Goal: Task Accomplishment & Management: Manage account settings

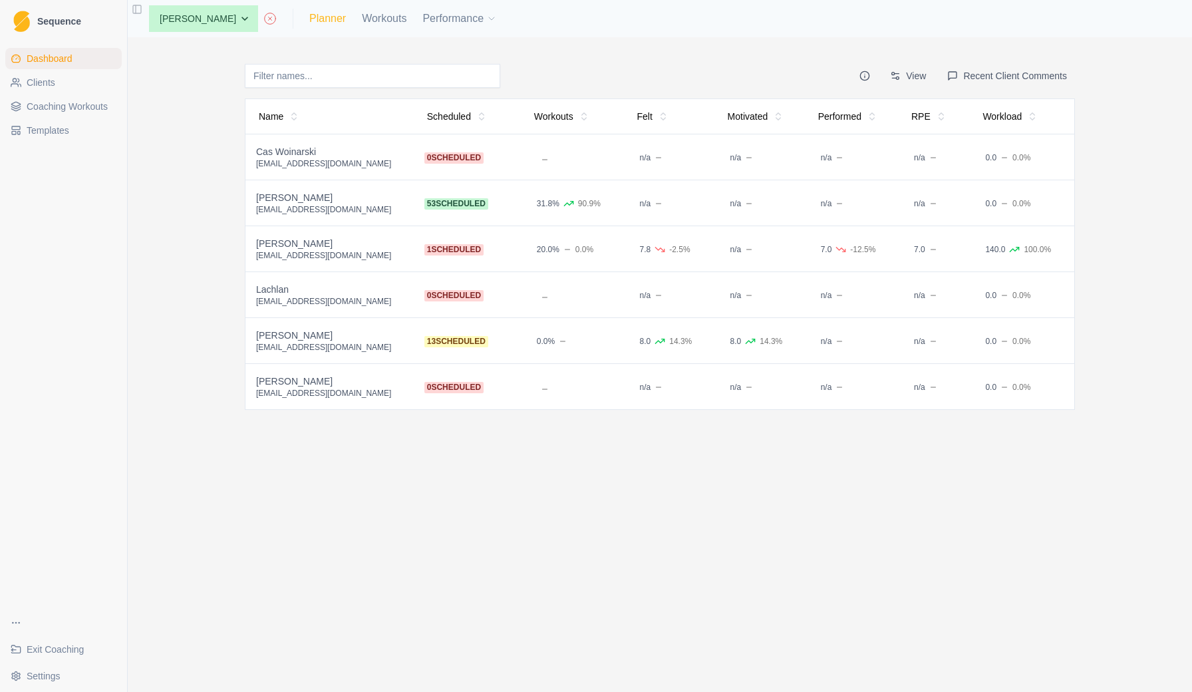
click at [343, 21] on link "Planner" at bounding box center [327, 19] width 37 height 16
select select "month"
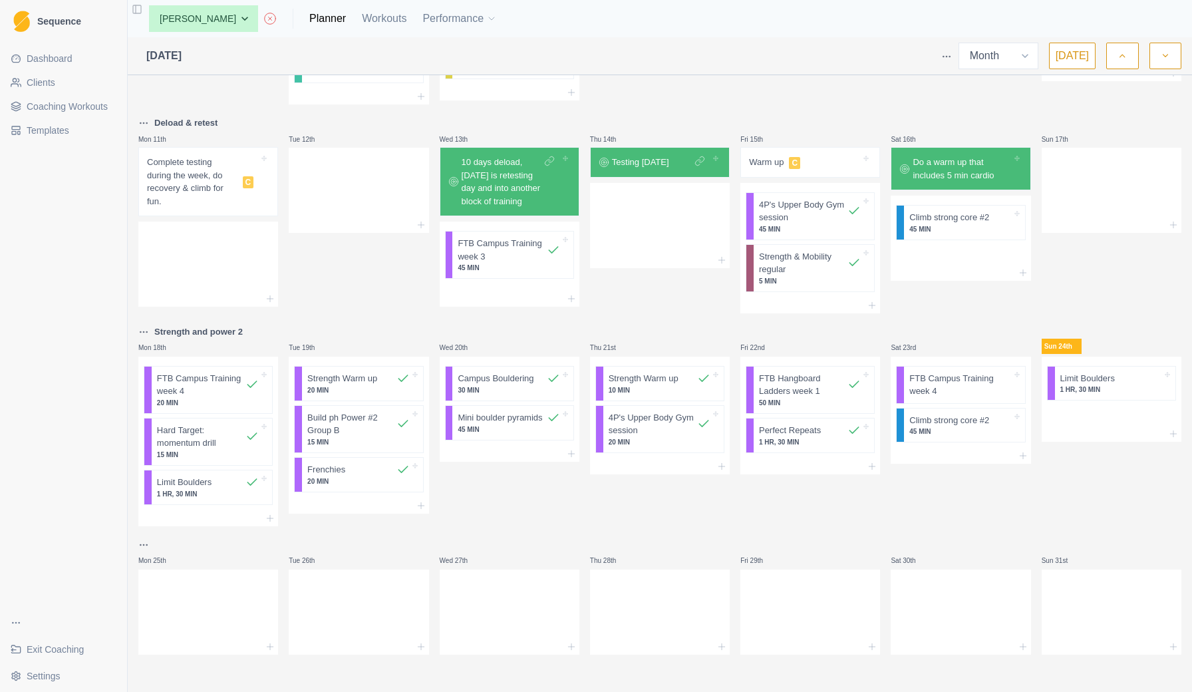
scroll to position [404, 0]
click at [347, 478] on p "20 MIN" at bounding box center [358, 481] width 102 height 10
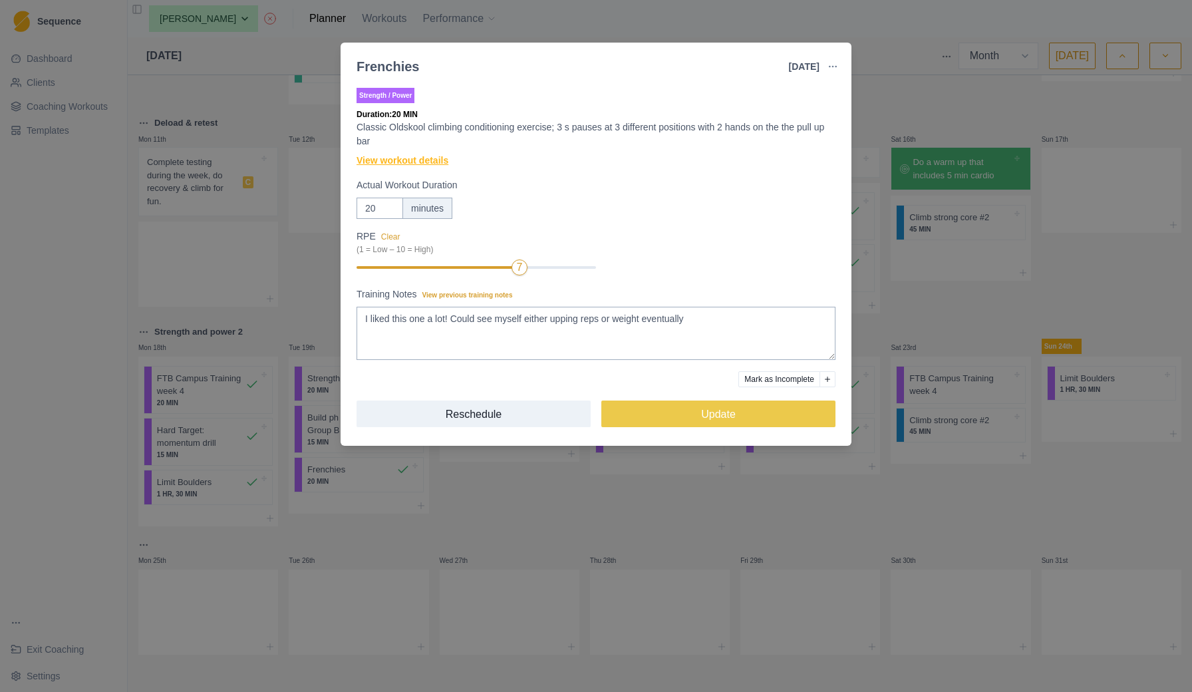
click at [434, 161] on link "View workout details" at bounding box center [403, 161] width 92 height 14
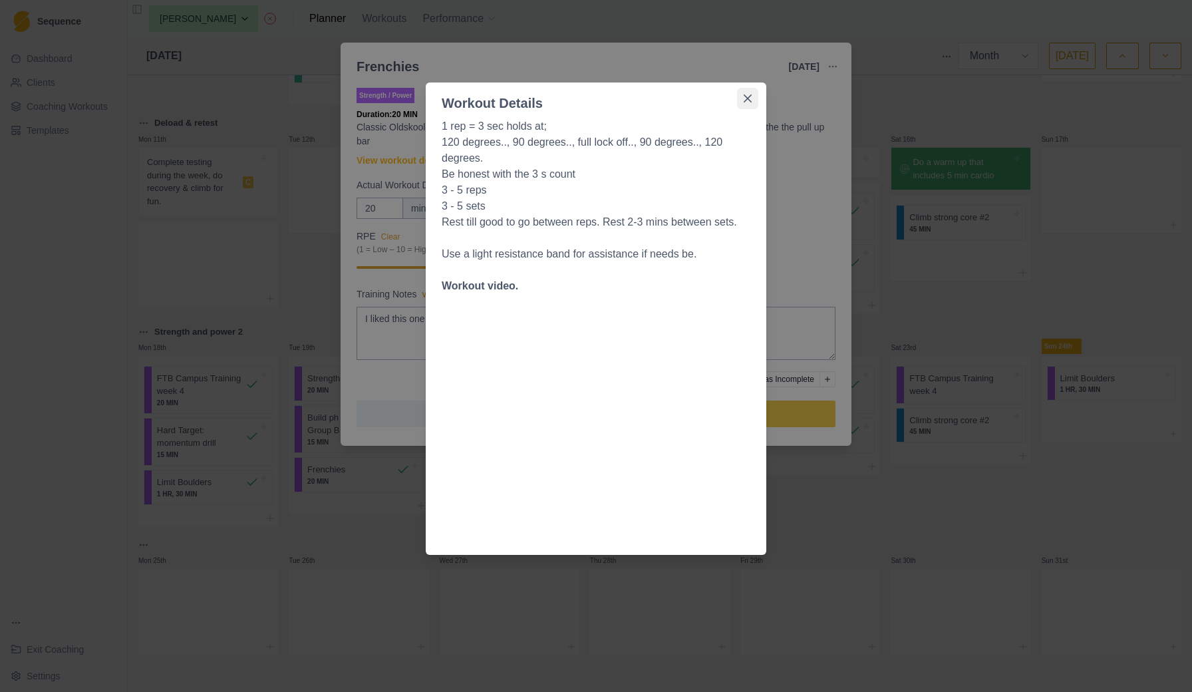
click at [747, 97] on icon "Close" at bounding box center [748, 98] width 8 height 8
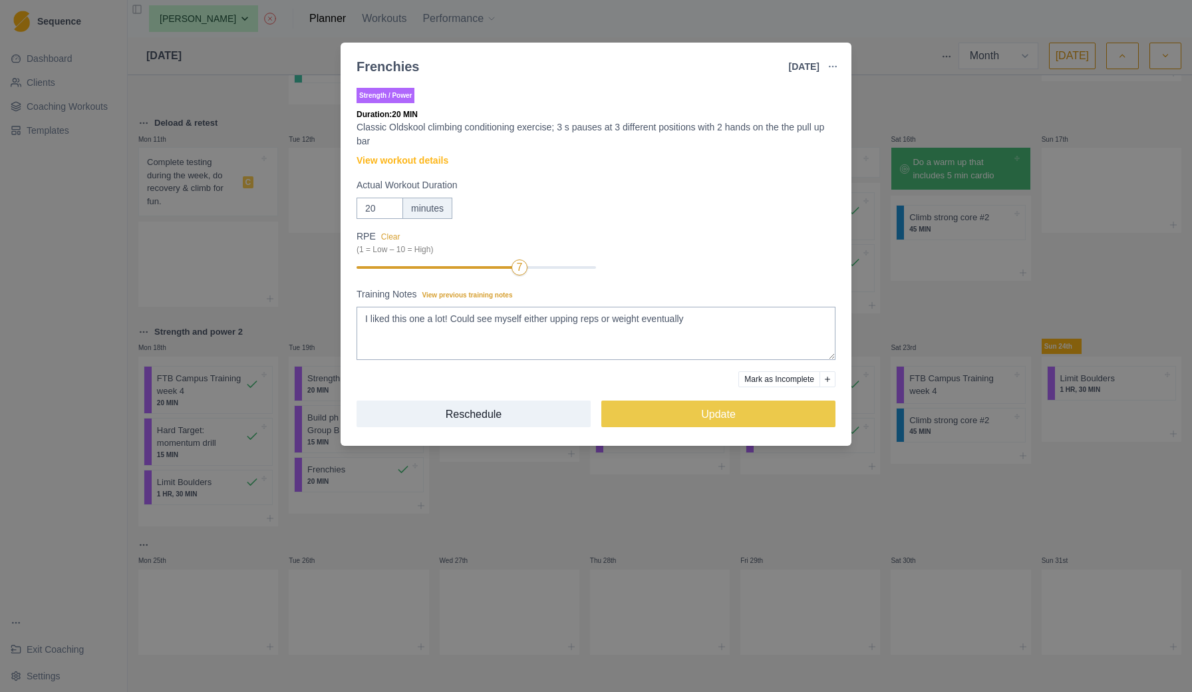
click at [434, 518] on div "Frenchies [DATE] Link To Goal View Workout Metrics Edit Original Workout Resche…" at bounding box center [596, 346] width 1192 height 692
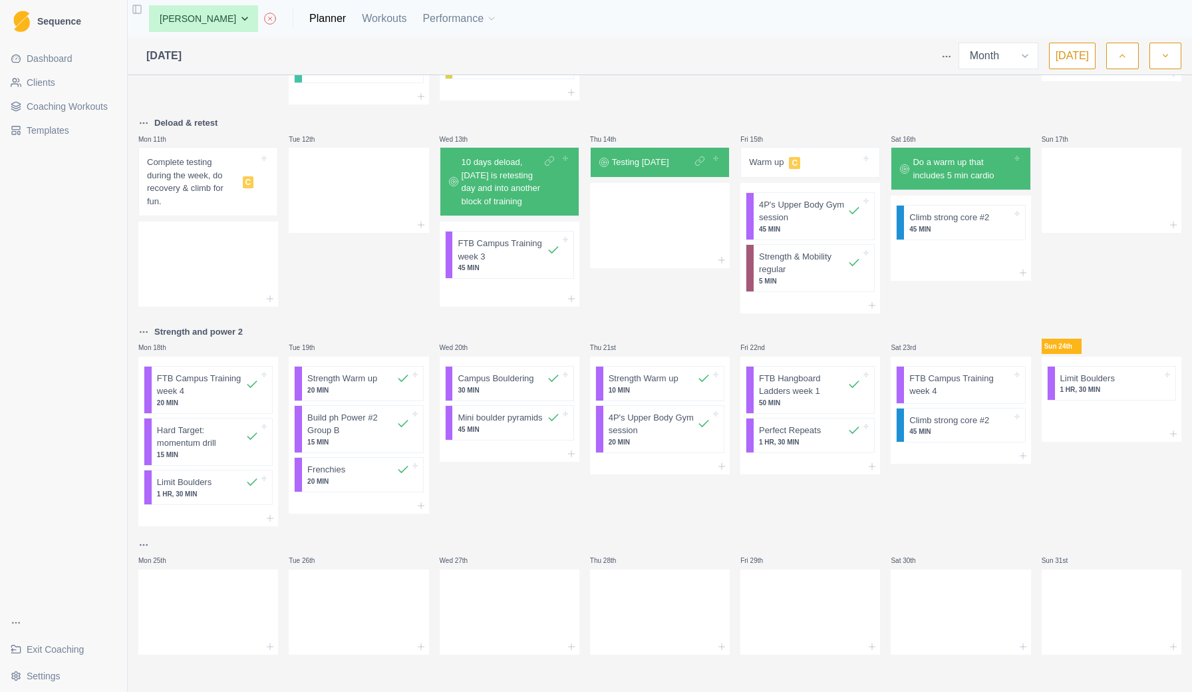
scroll to position [0, 0]
click at [142, 330] on html "Sequence Dashboard Clients Coaching Workouts Templates Exit Coaching Settings T…" at bounding box center [596, 346] width 1192 height 692
click at [164, 406] on div "Duplicate week" at bounding box center [205, 408] width 126 height 21
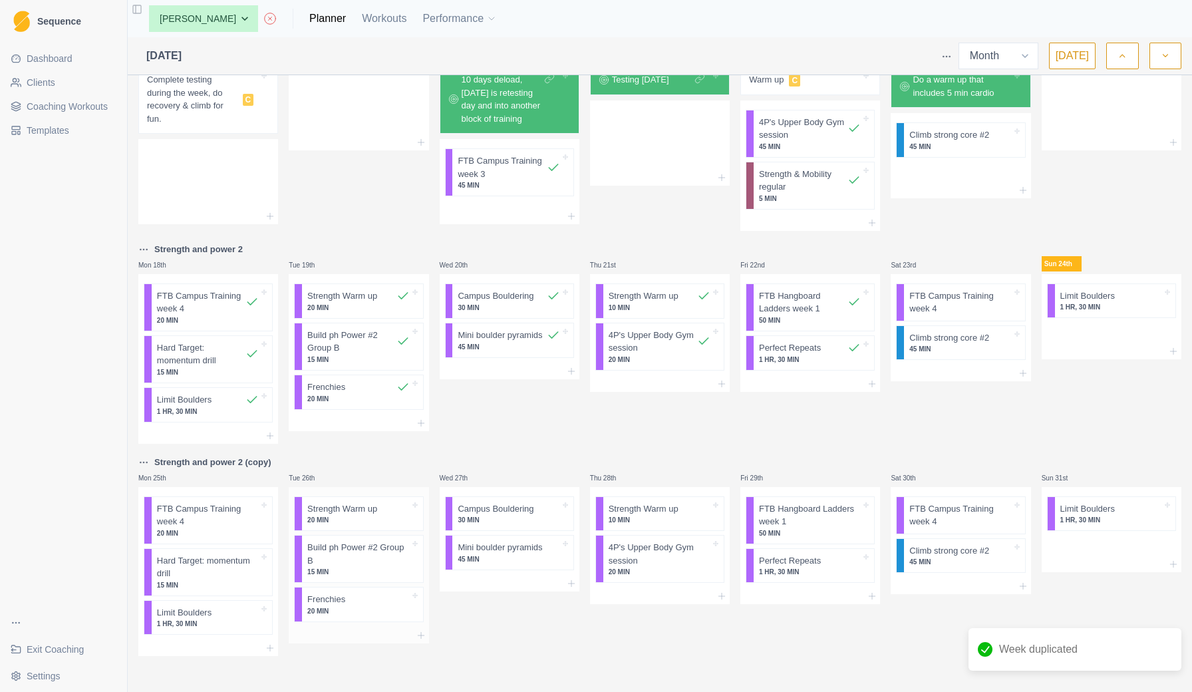
scroll to position [487, 0]
click at [376, 555] on p "Build ph Power #2 Group B" at bounding box center [358, 554] width 102 height 26
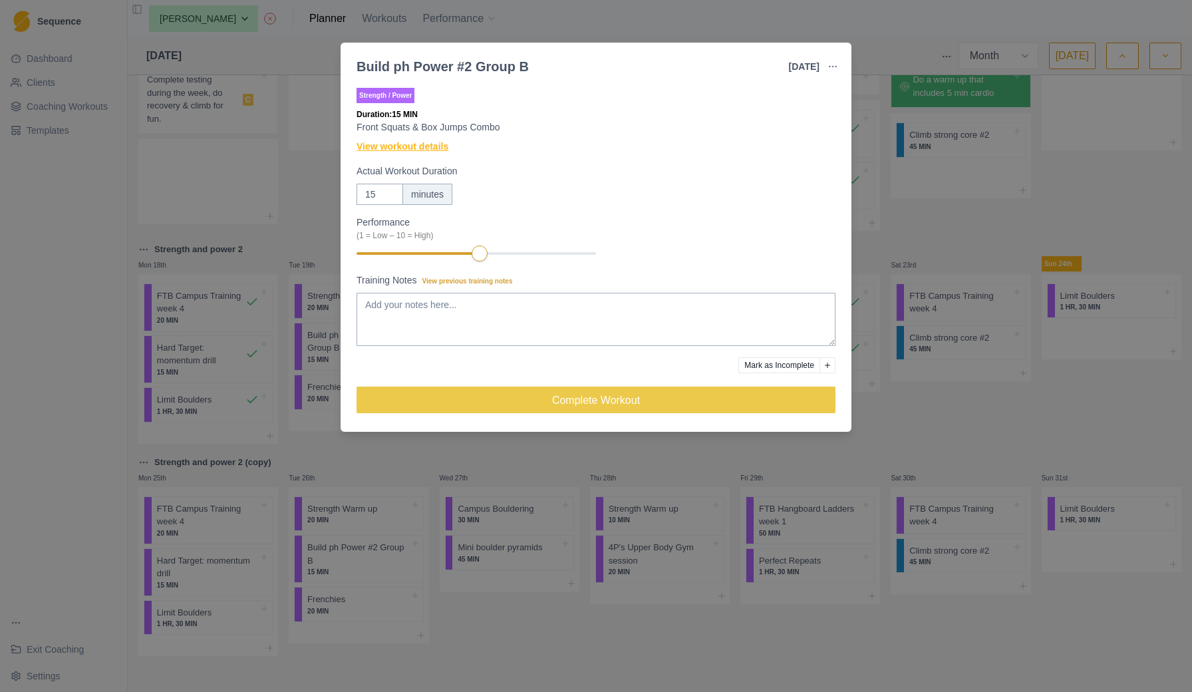
click at [439, 148] on link "View workout details" at bounding box center [403, 147] width 92 height 14
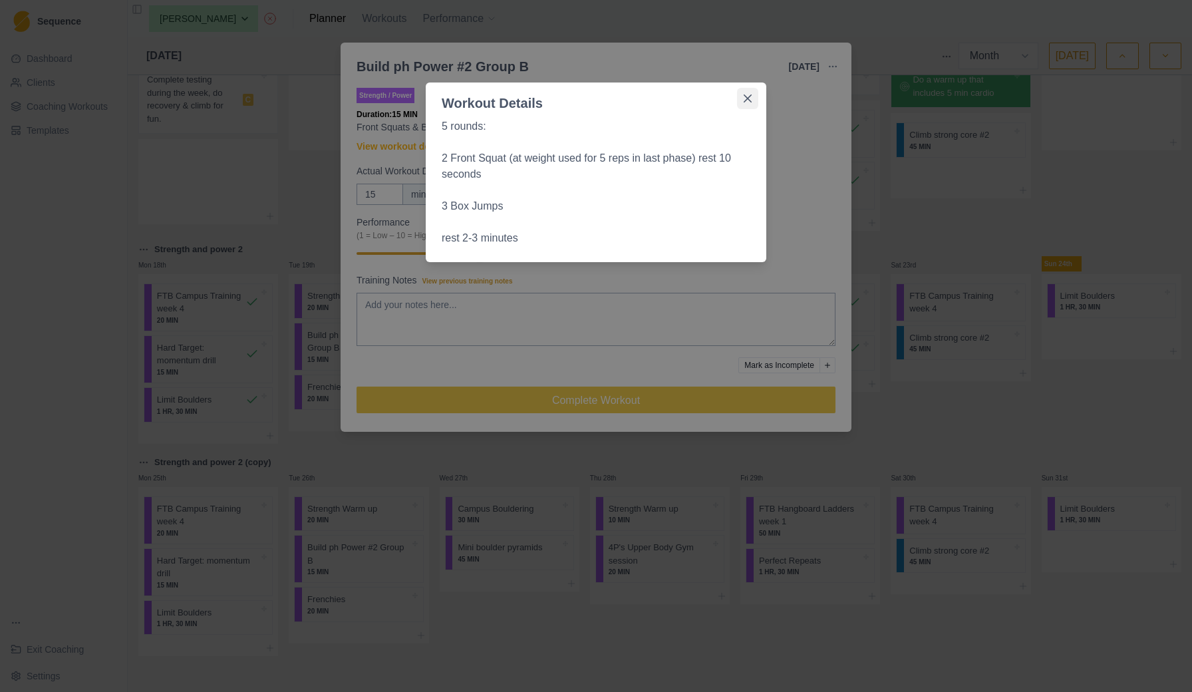
click at [748, 98] on icon "Close" at bounding box center [748, 98] width 8 height 8
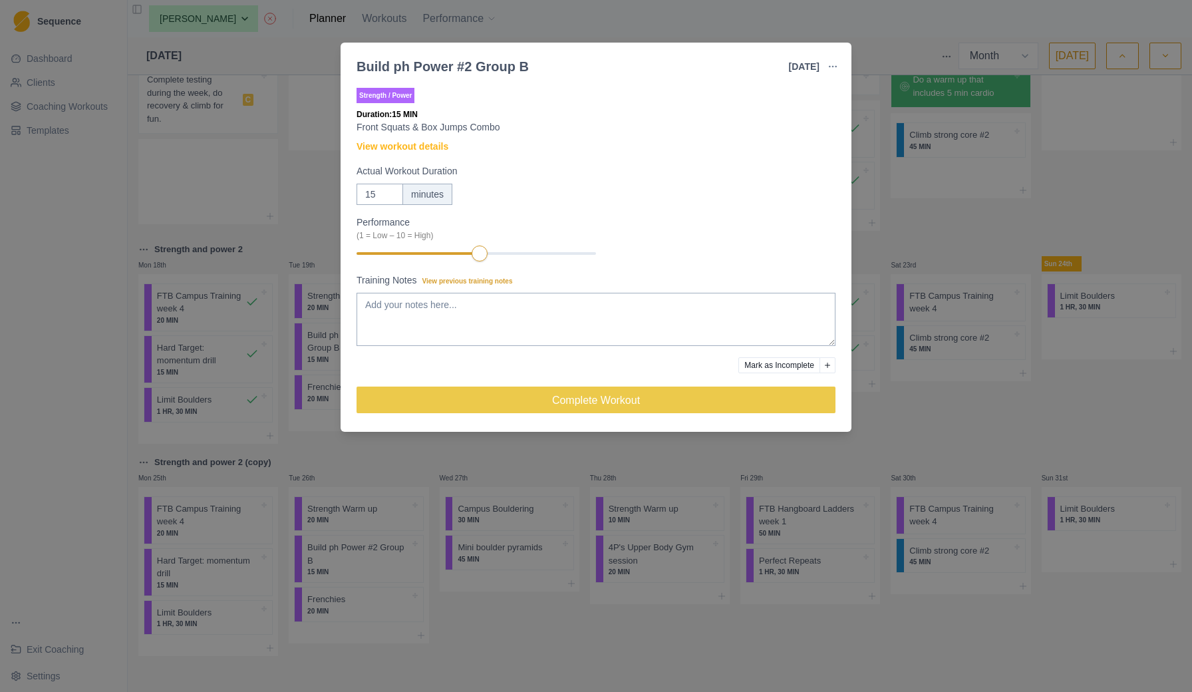
click at [311, 239] on div "Build ph Power #2 Group B [DATE] Link To Goal View Workout Metrics Edit Origina…" at bounding box center [596, 346] width 1192 height 692
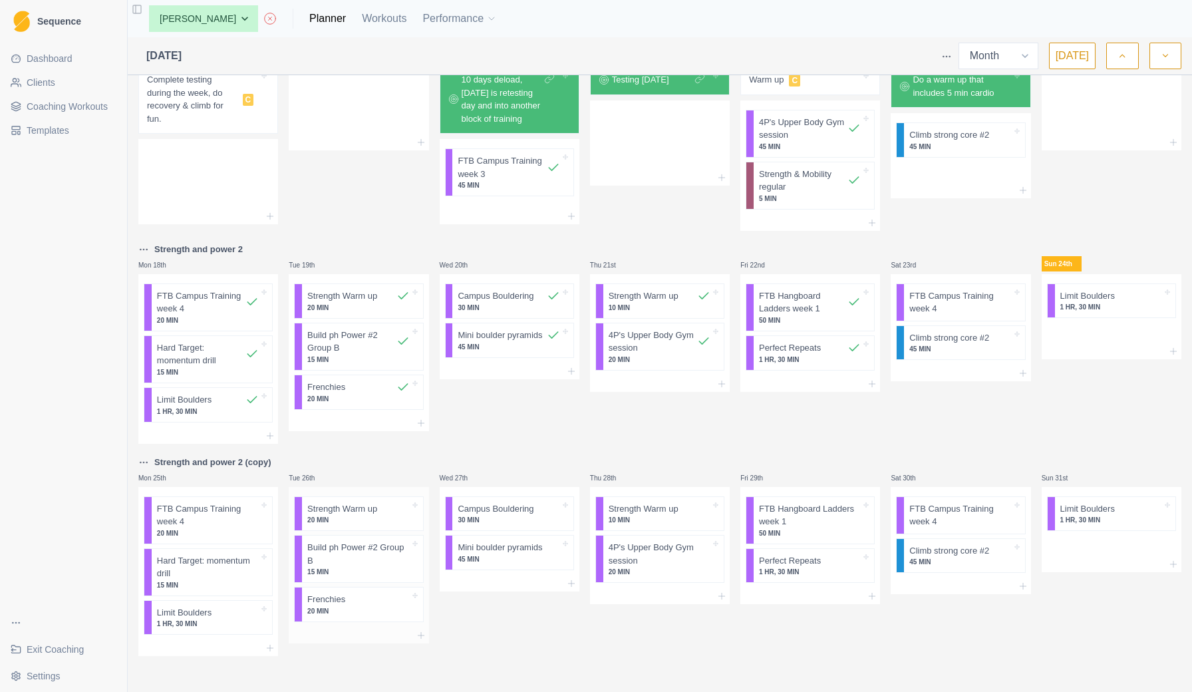
click at [335, 558] on p "Build ph Power #2 Group B" at bounding box center [358, 554] width 102 height 26
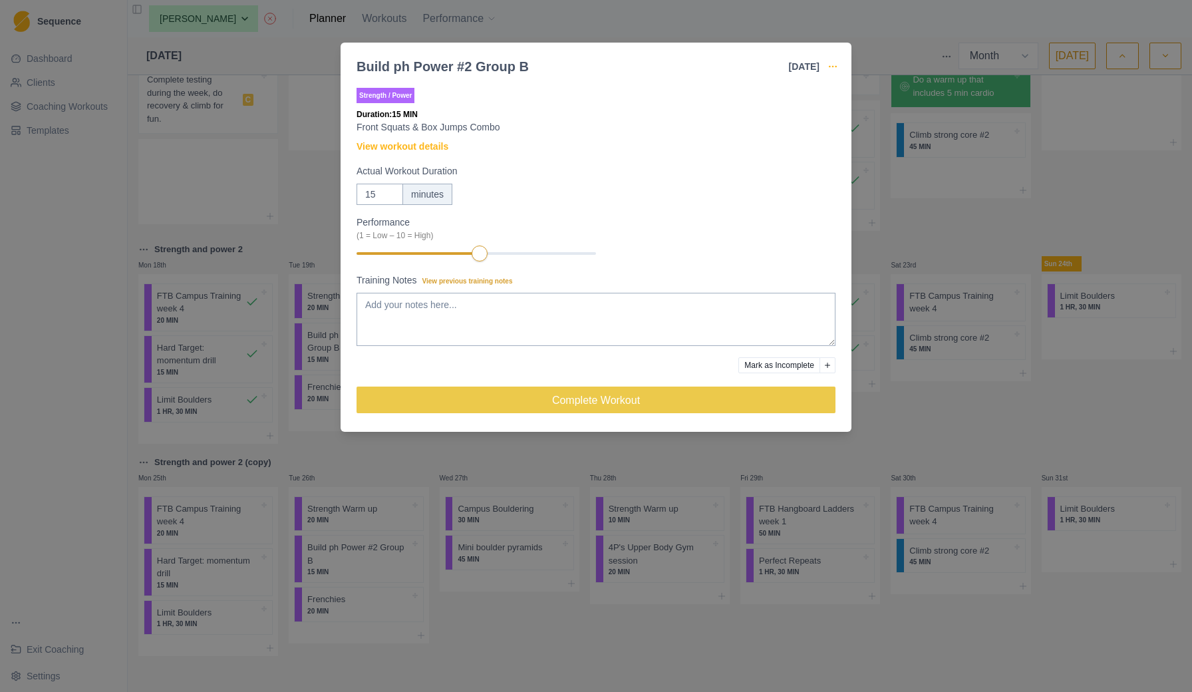
click at [830, 64] on icon "button" at bounding box center [832, 66] width 11 height 11
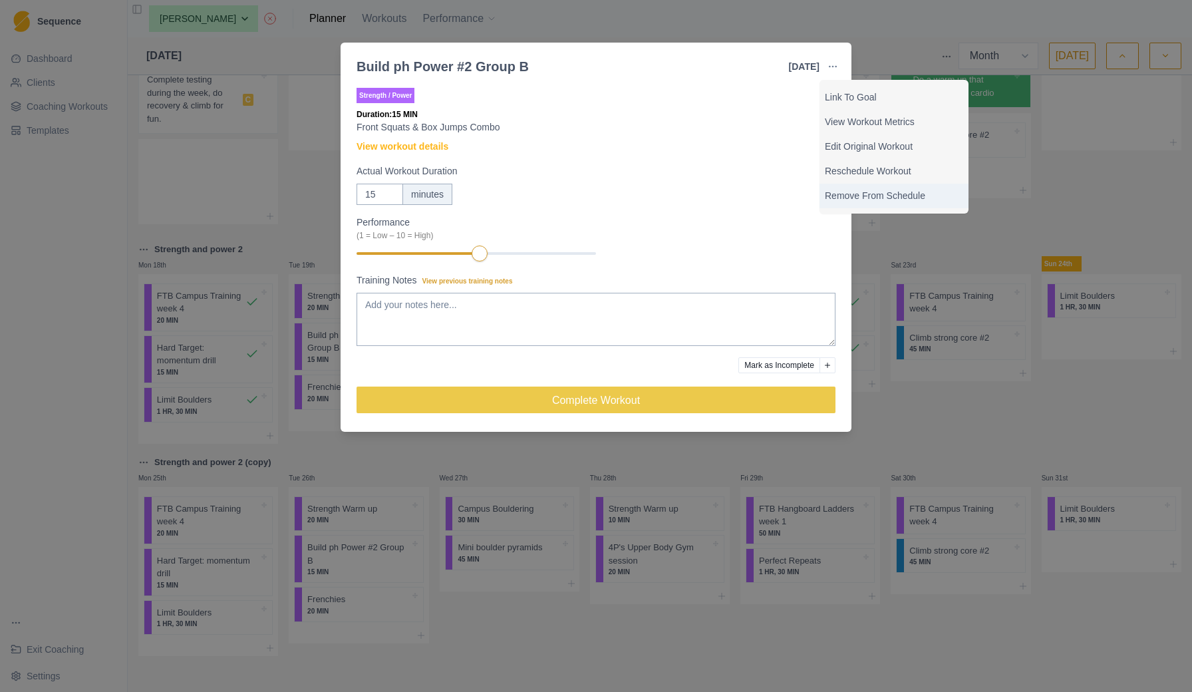
click at [849, 193] on p "Remove From Schedule" at bounding box center [894, 196] width 138 height 14
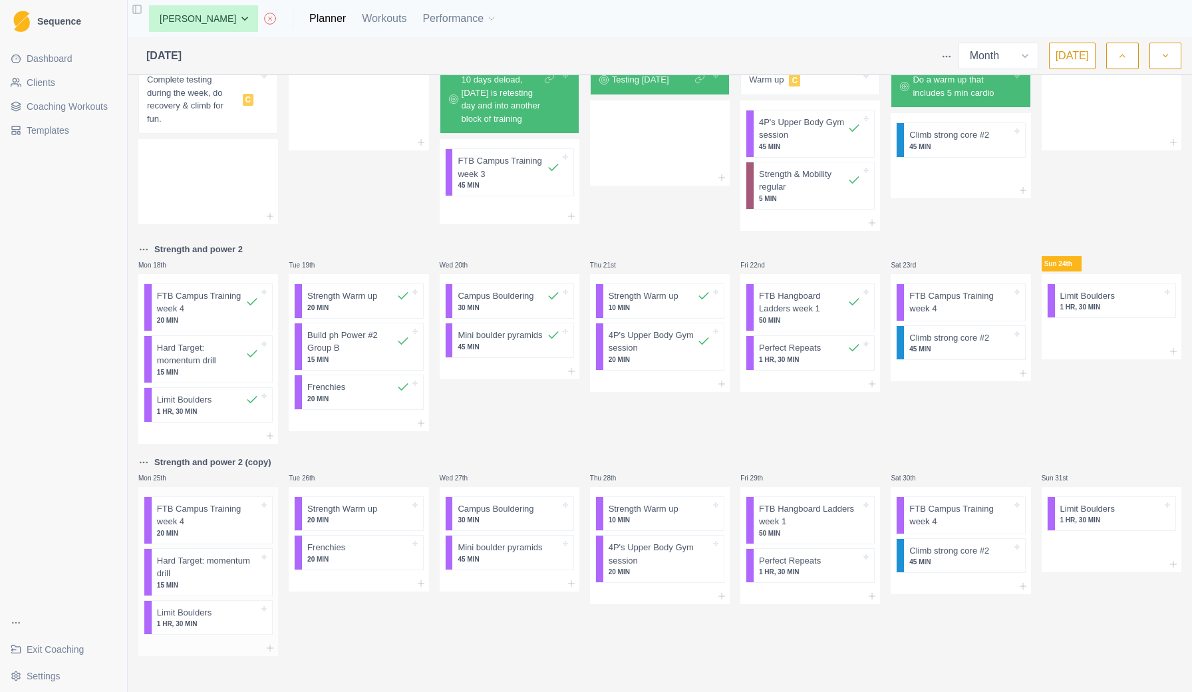
click at [257, 616] on div at bounding box center [235, 612] width 47 height 13
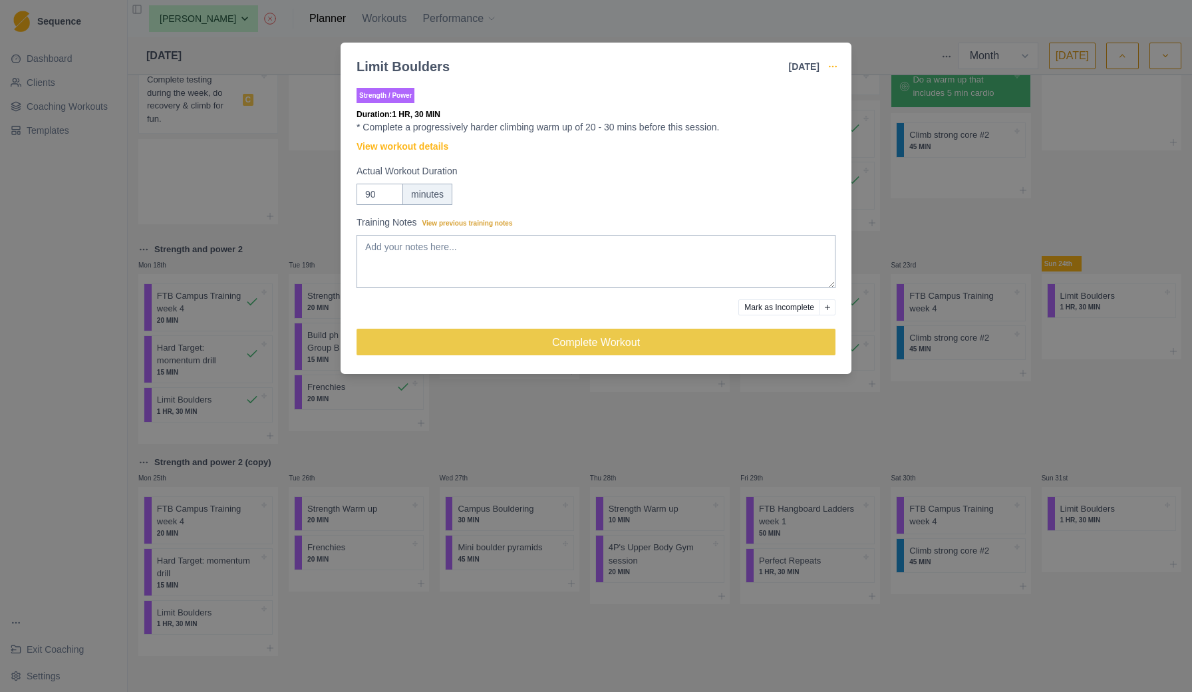
click at [829, 65] on icon "button" at bounding box center [832, 66] width 11 height 11
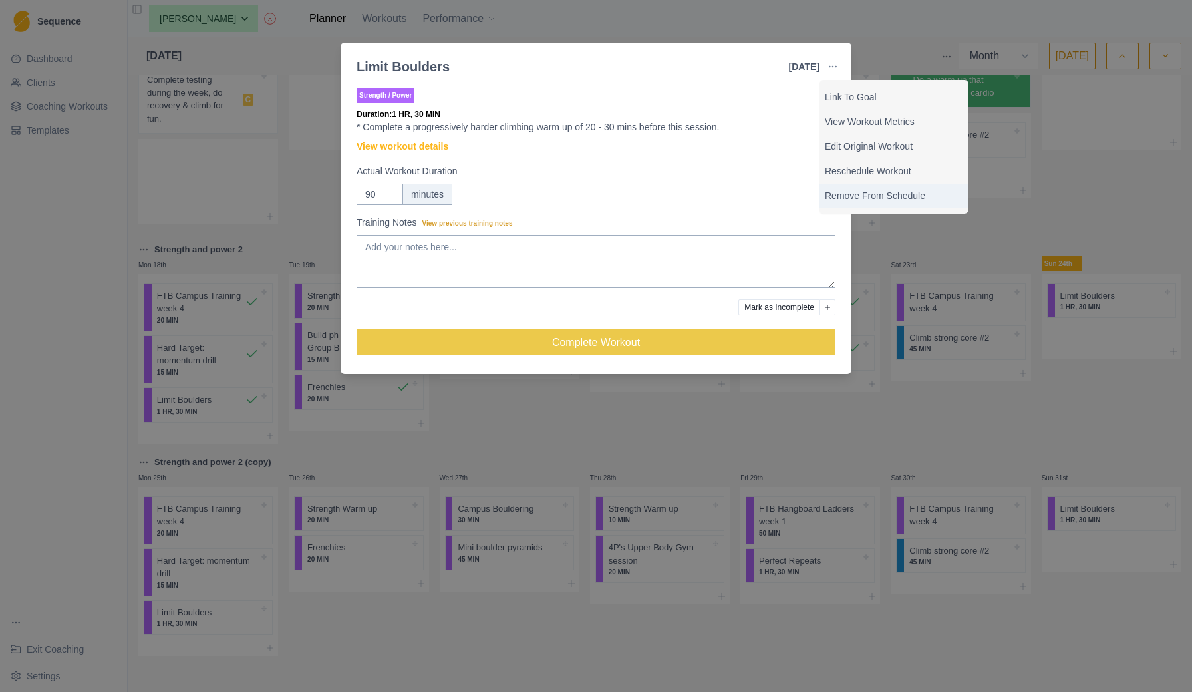
click at [843, 194] on p "Remove From Schedule" at bounding box center [894, 196] width 138 height 14
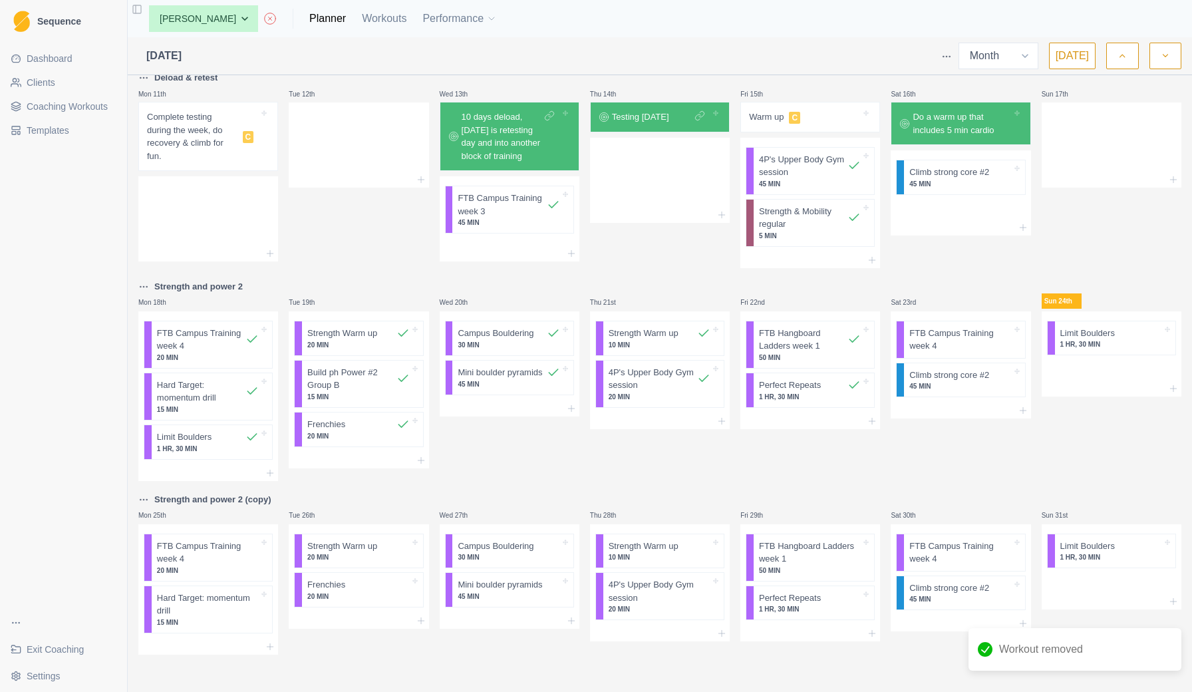
scroll to position [448, 0]
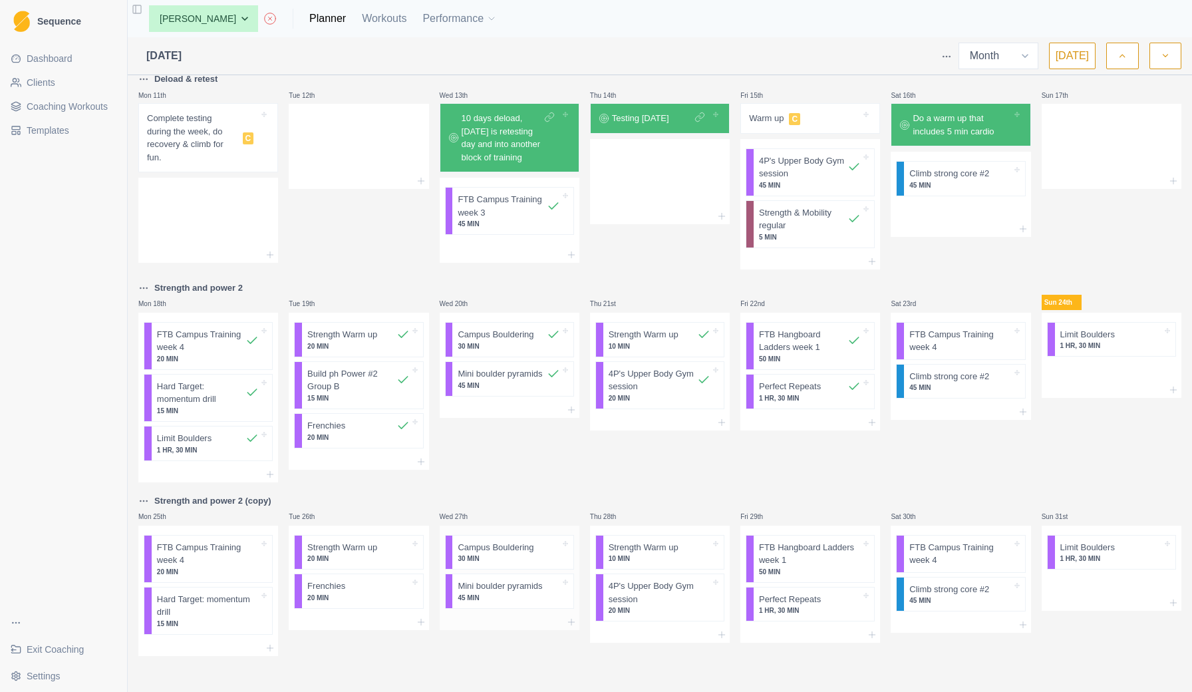
click at [511, 552] on p "Campus Bouldering" at bounding box center [496, 547] width 76 height 13
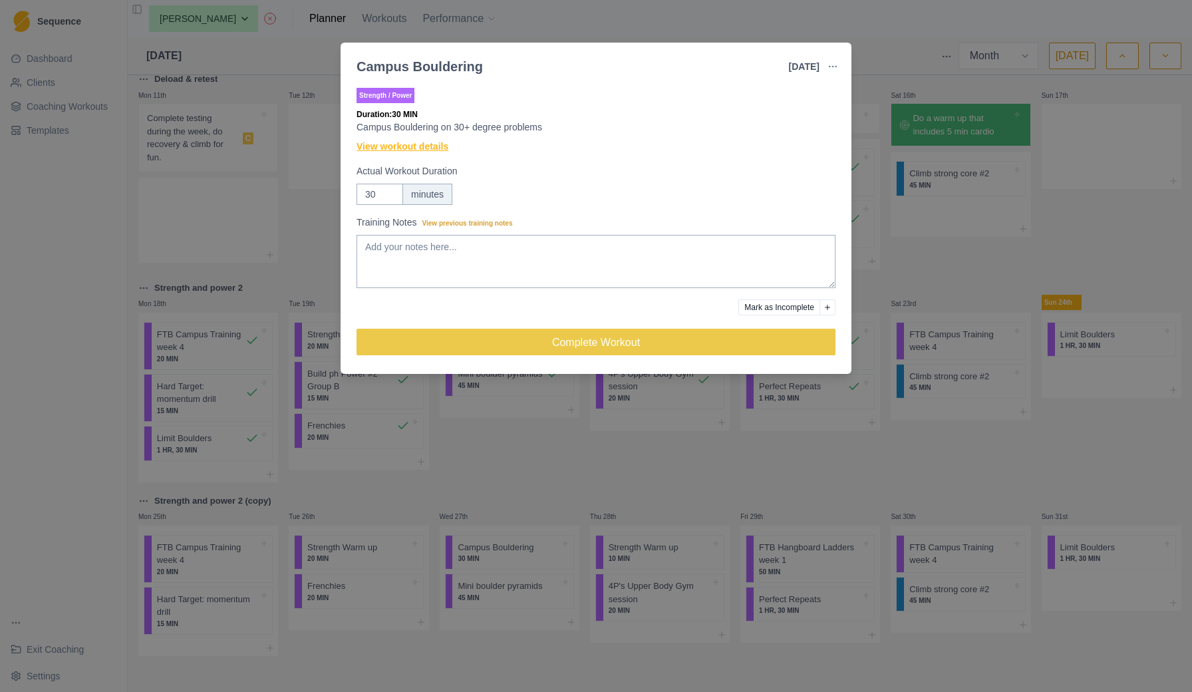
click at [412, 150] on link "View workout details" at bounding box center [403, 147] width 92 height 14
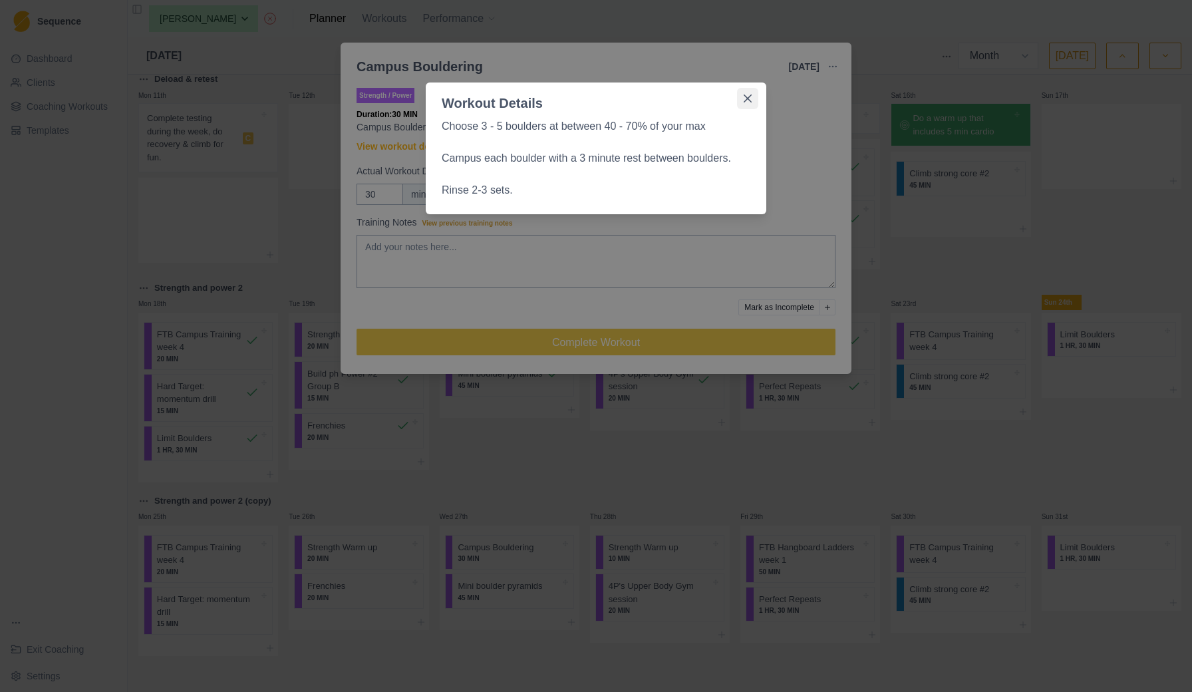
click at [748, 99] on icon "Close" at bounding box center [748, 98] width 8 height 8
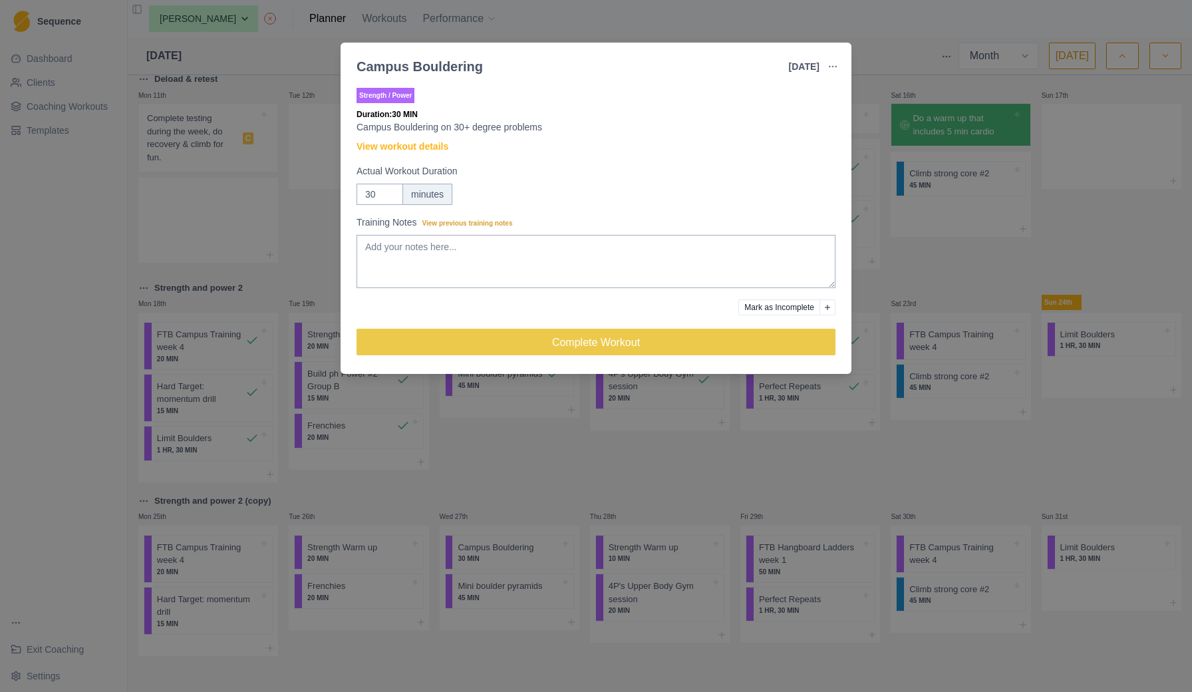
click at [571, 619] on div "Campus Bouldering [DATE] Link To Goal View Workout Metrics Edit Original Workou…" at bounding box center [596, 346] width 1192 height 692
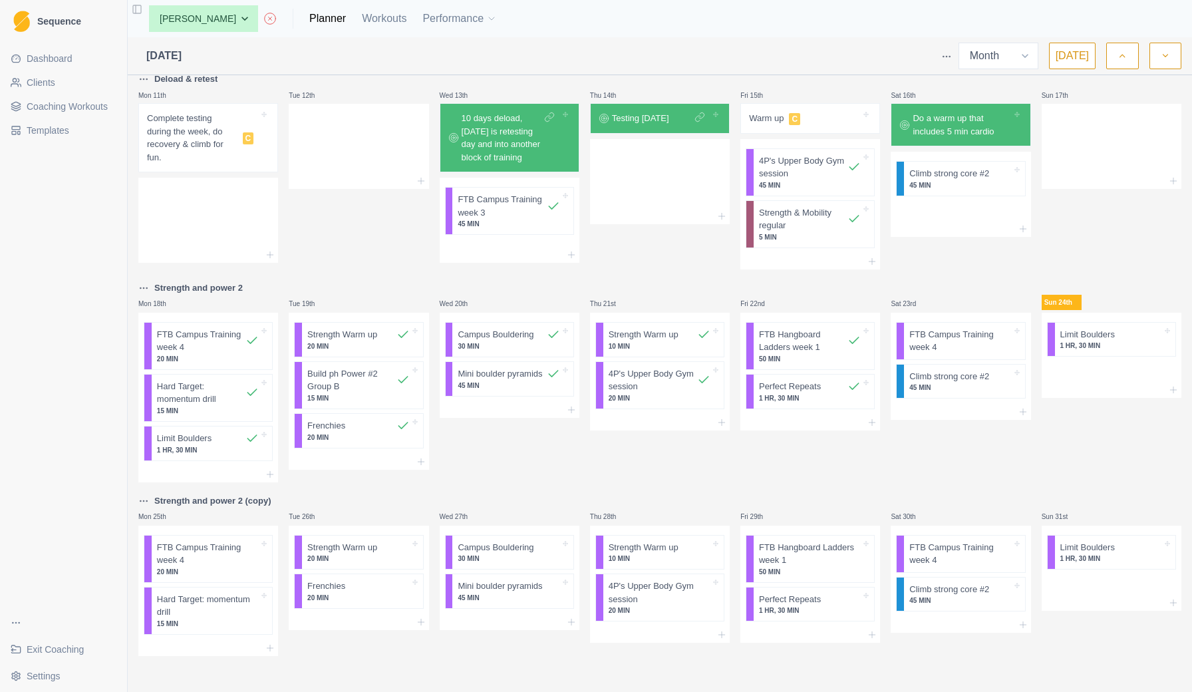
click at [571, 619] on icon at bounding box center [571, 622] width 11 height 11
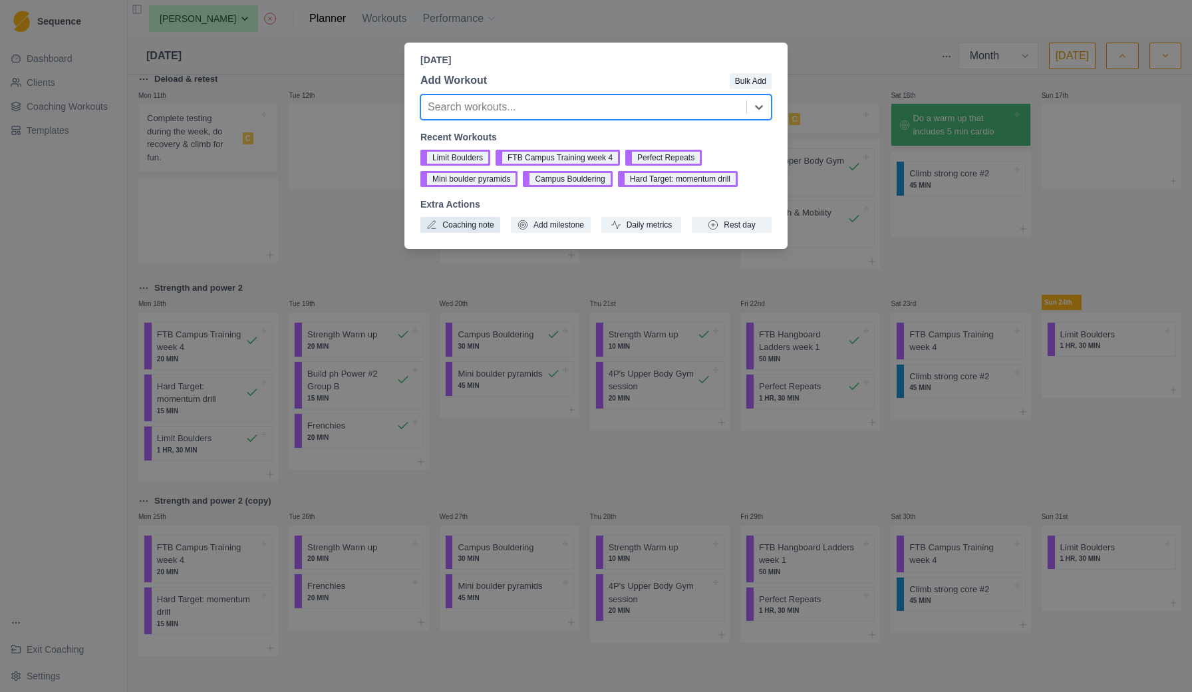
click at [476, 227] on button "Coaching note" at bounding box center [460, 225] width 80 height 16
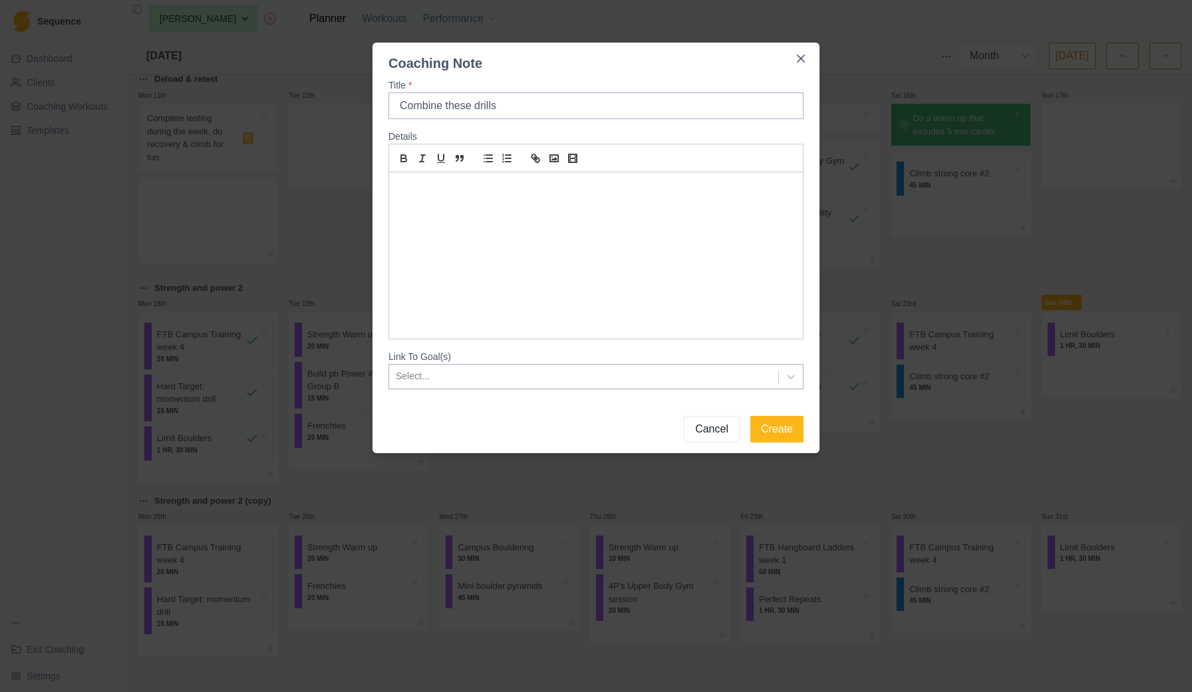
type input "Combine these drills"
click at [476, 197] on div at bounding box center [596, 255] width 414 height 166
click at [555, 195] on p "To make Mini Pyramid Campus bouldering" at bounding box center [596, 187] width 394 height 15
click at [555, 184] on p "To make Mini Pyramid Campus bouldering" at bounding box center [596, 187] width 394 height 15
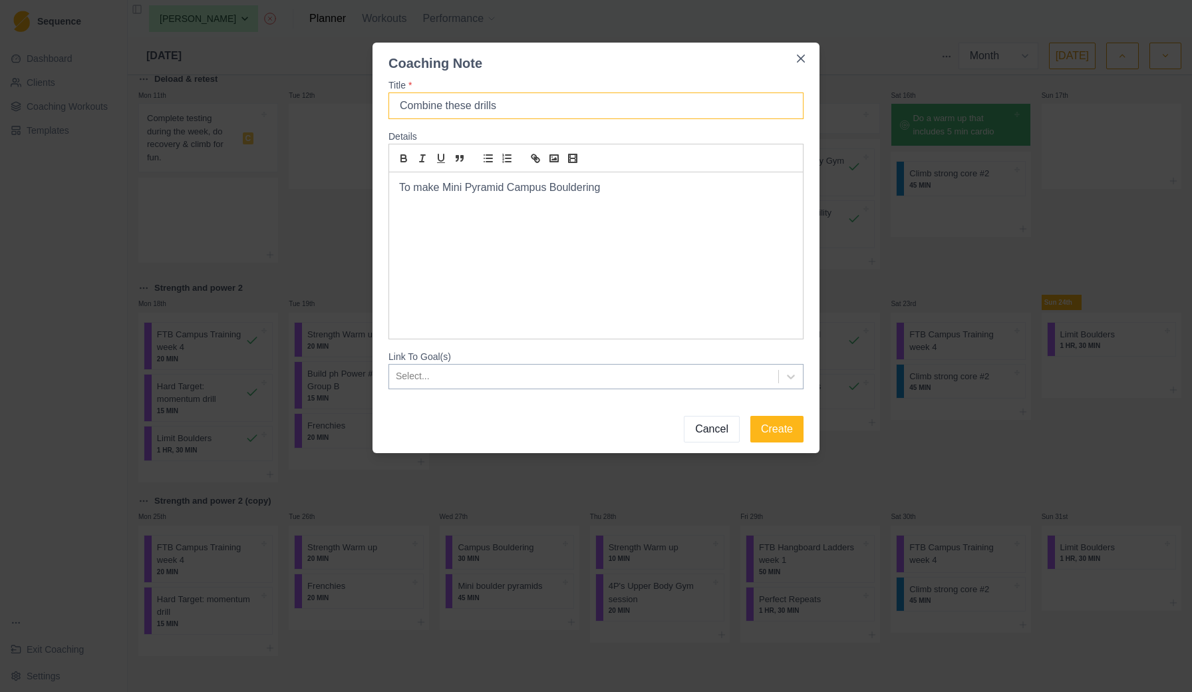
click at [539, 108] on input "Combine these drills" at bounding box center [595, 105] width 415 height 27
type input "Combine these drills......"
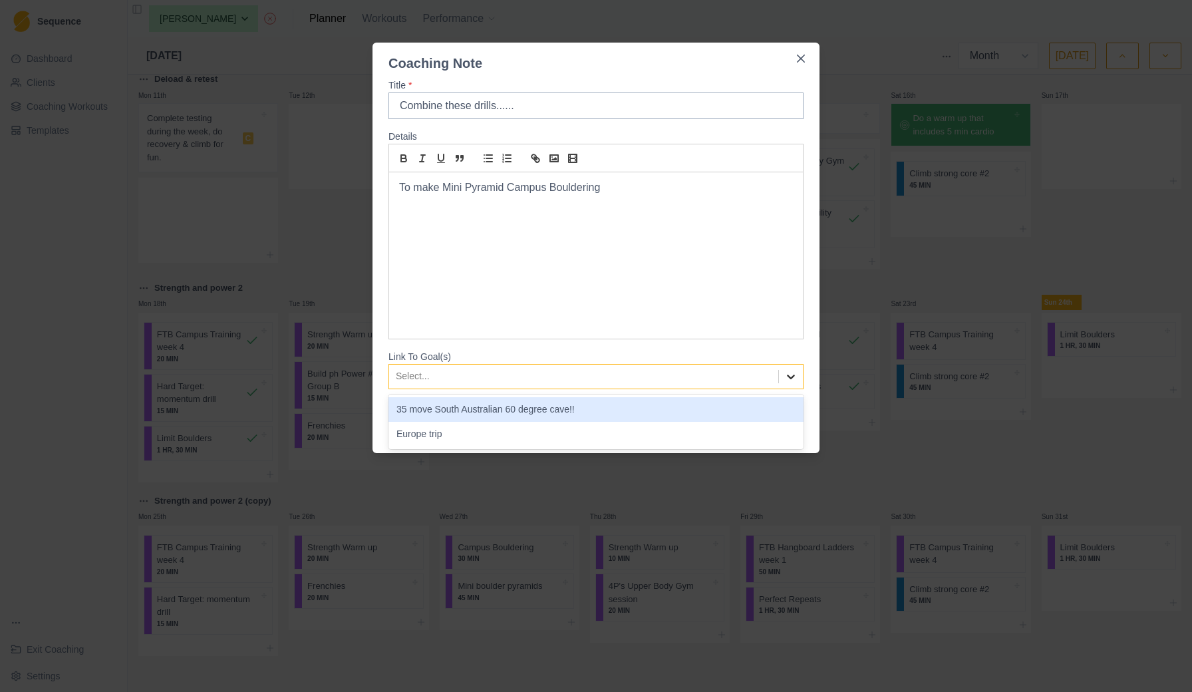
click at [791, 377] on icon at bounding box center [790, 376] width 13 height 13
click at [548, 414] on div "35 move South Australian 60 degree cave!!" at bounding box center [595, 409] width 415 height 25
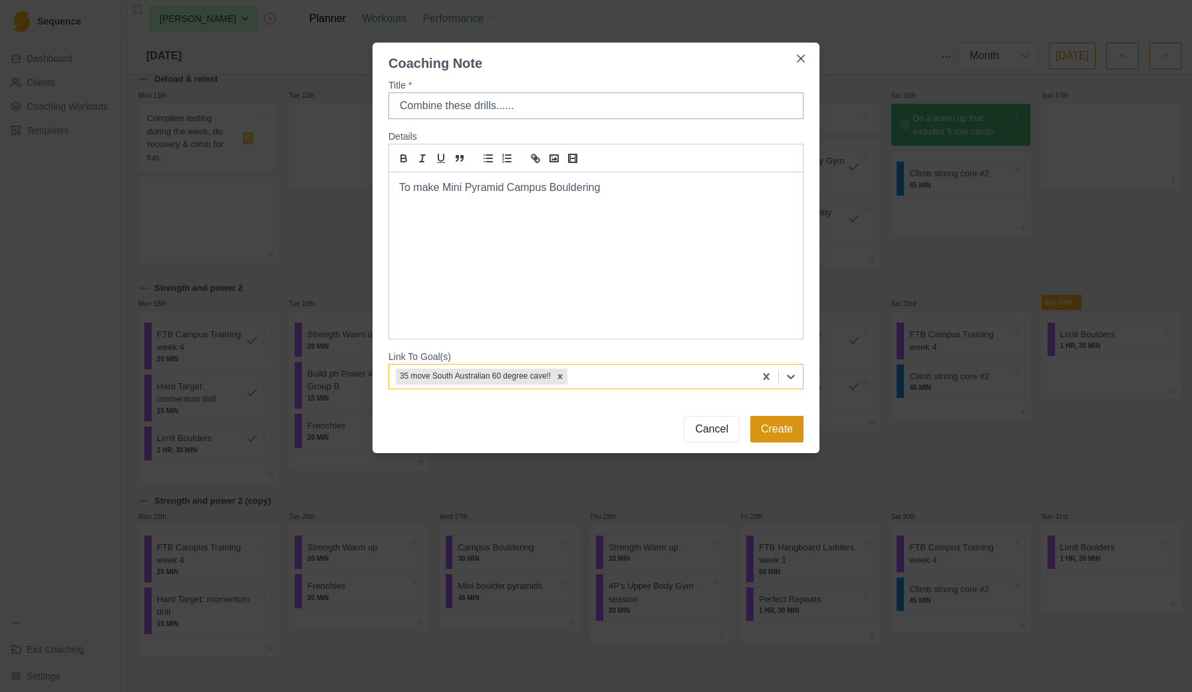
click at [767, 428] on button "Create" at bounding box center [776, 429] width 53 height 27
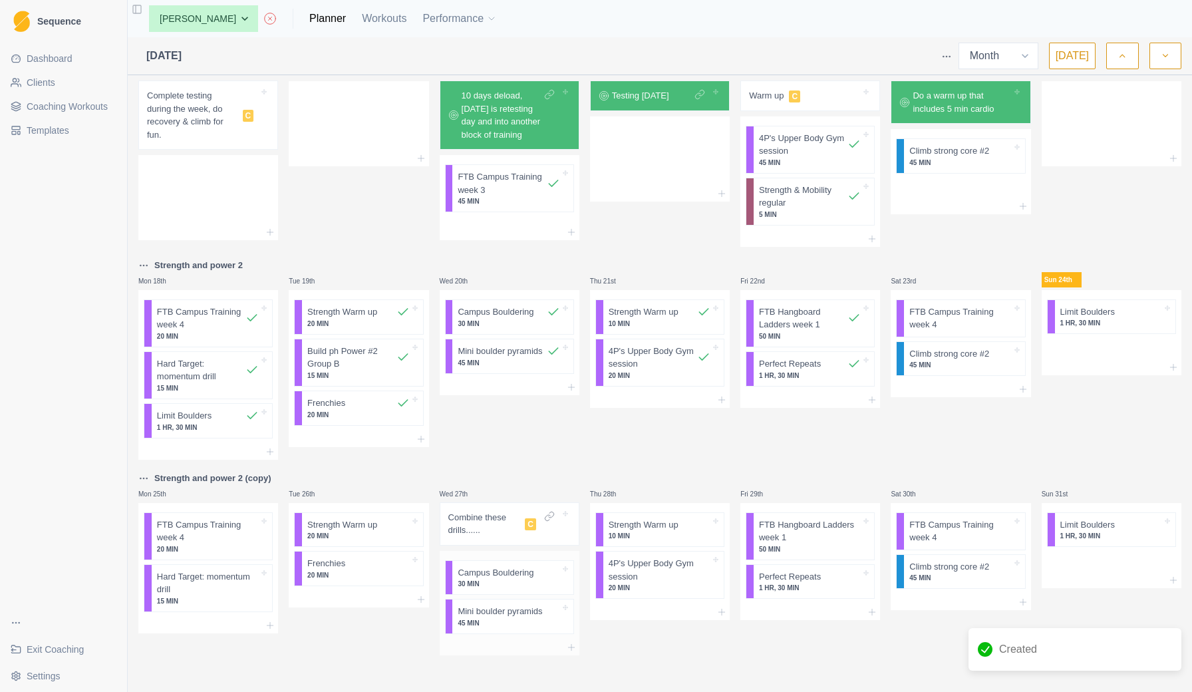
scroll to position [470, 0]
click at [490, 521] on p "Combine these drills......" at bounding box center [484, 524] width 72 height 26
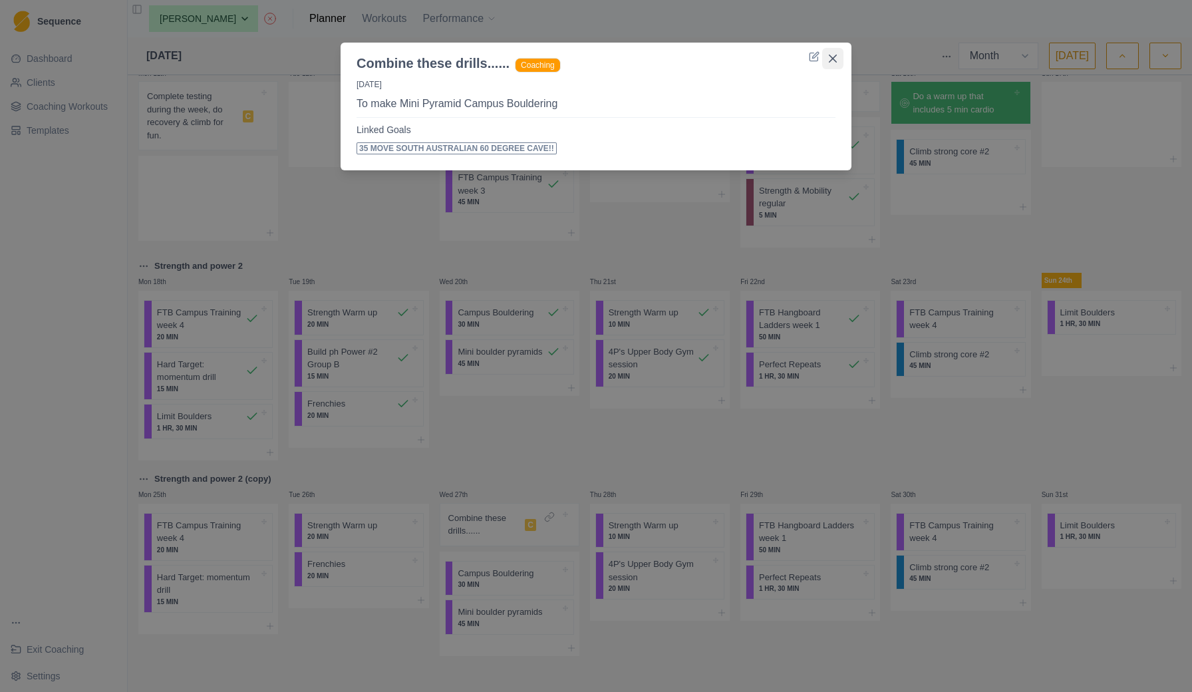
click at [834, 58] on icon "Close" at bounding box center [833, 59] width 8 height 8
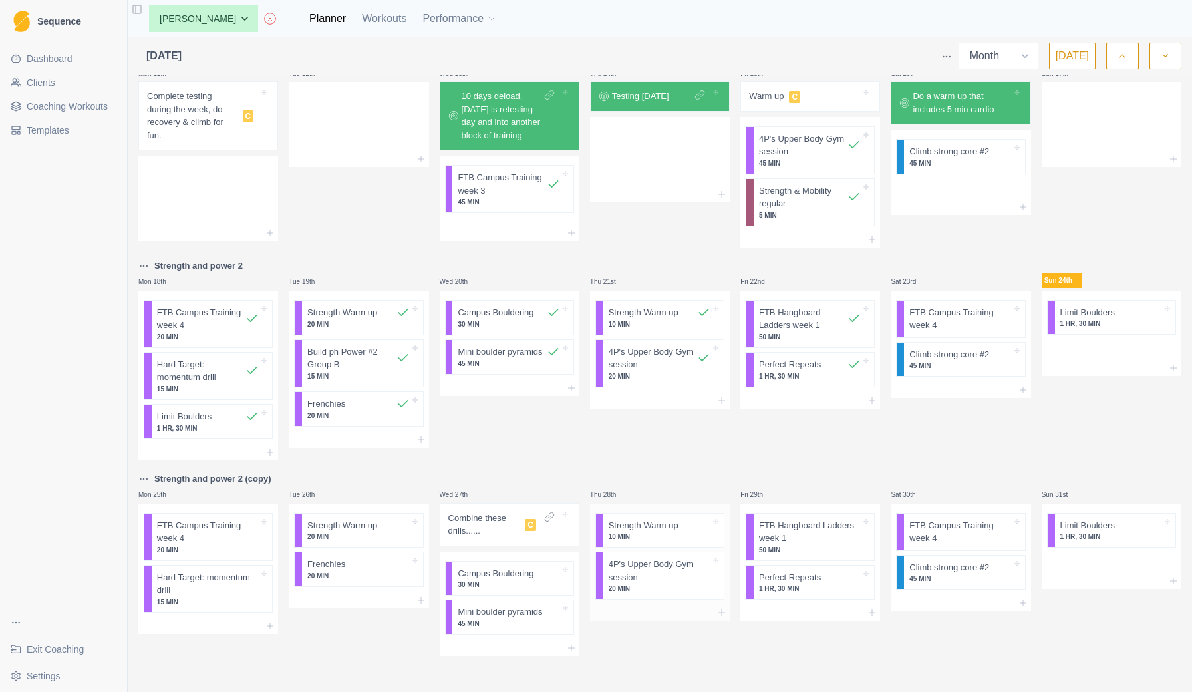
click at [651, 578] on p "4P's Upper Body Gym session" at bounding box center [660, 570] width 102 height 26
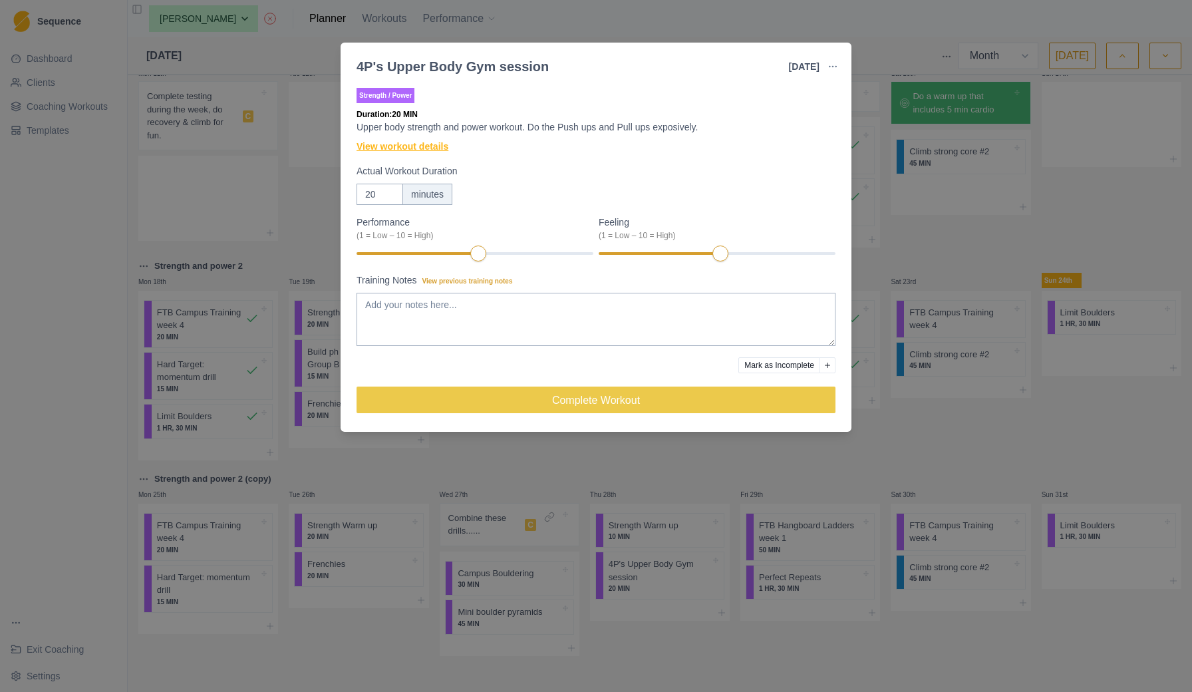
click at [441, 148] on link "View workout details" at bounding box center [403, 147] width 92 height 14
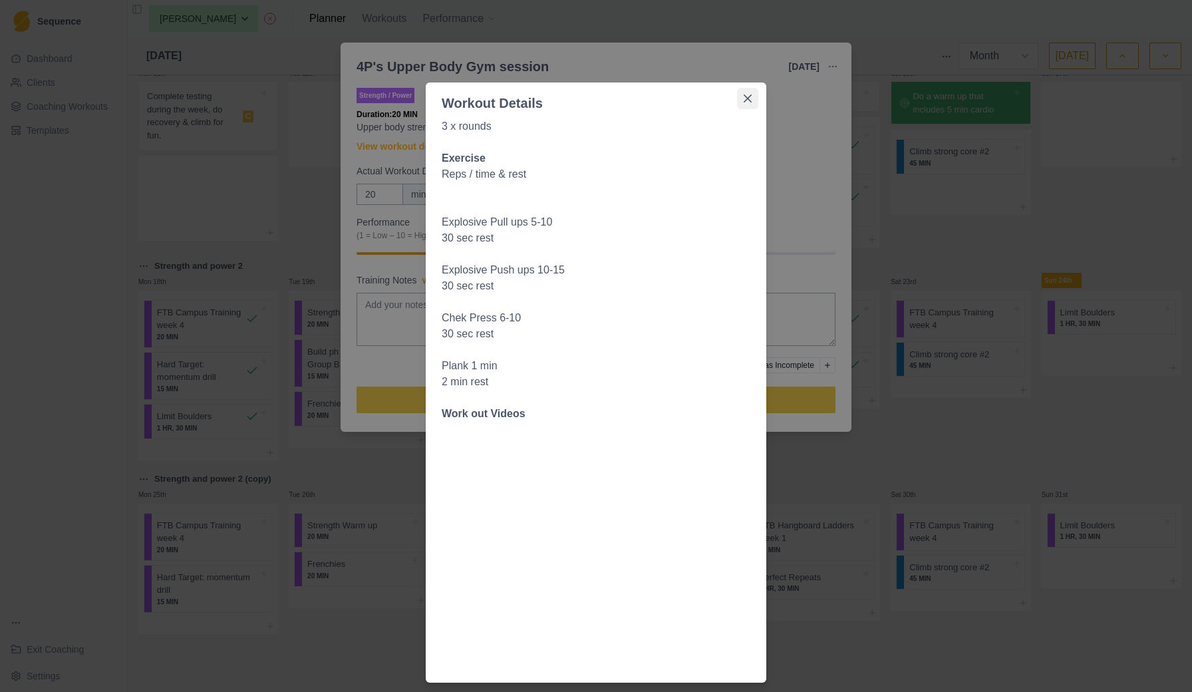
click at [748, 94] on icon "Close" at bounding box center [748, 98] width 8 height 8
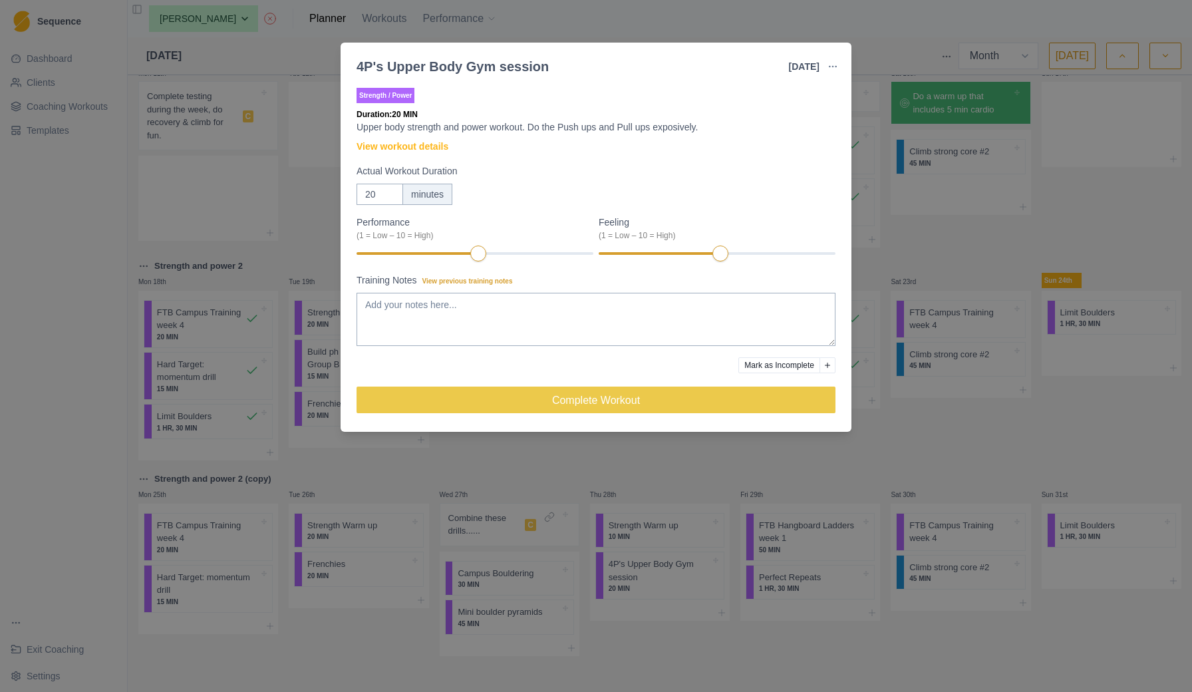
click at [671, 471] on div "4P's Upper Body Gym session [DATE] Link To Goal View Workout Metrics Edit Origi…" at bounding box center [596, 346] width 1192 height 692
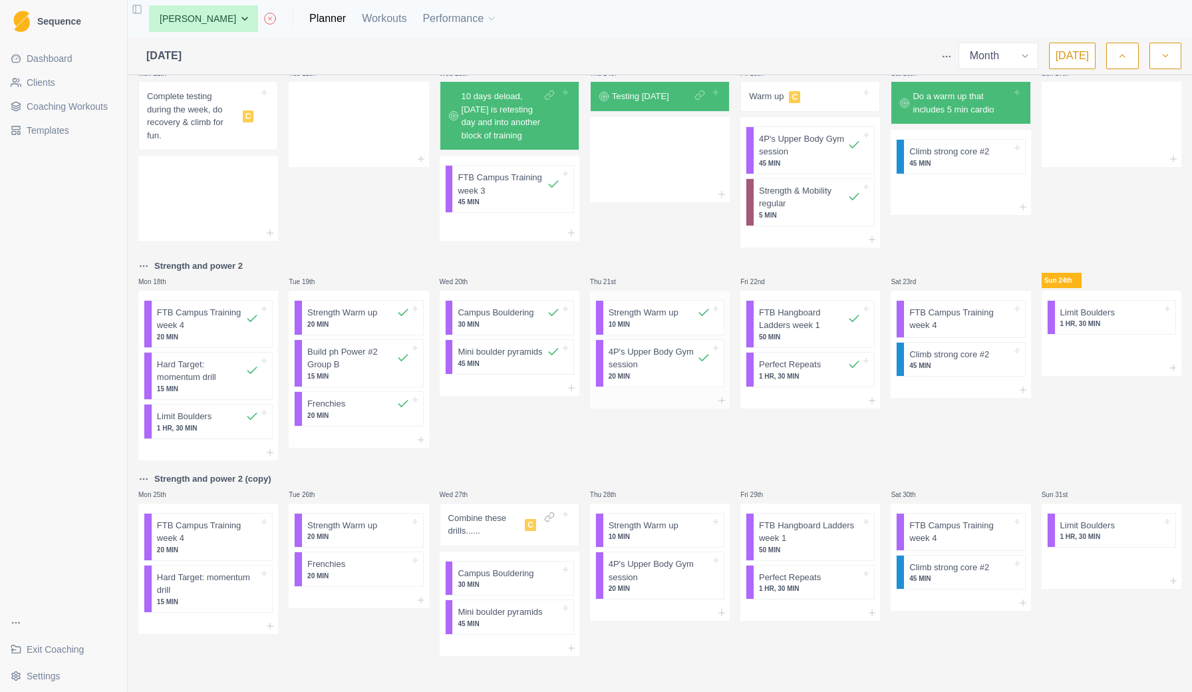
click at [624, 374] on p "20 MIN" at bounding box center [660, 376] width 102 height 10
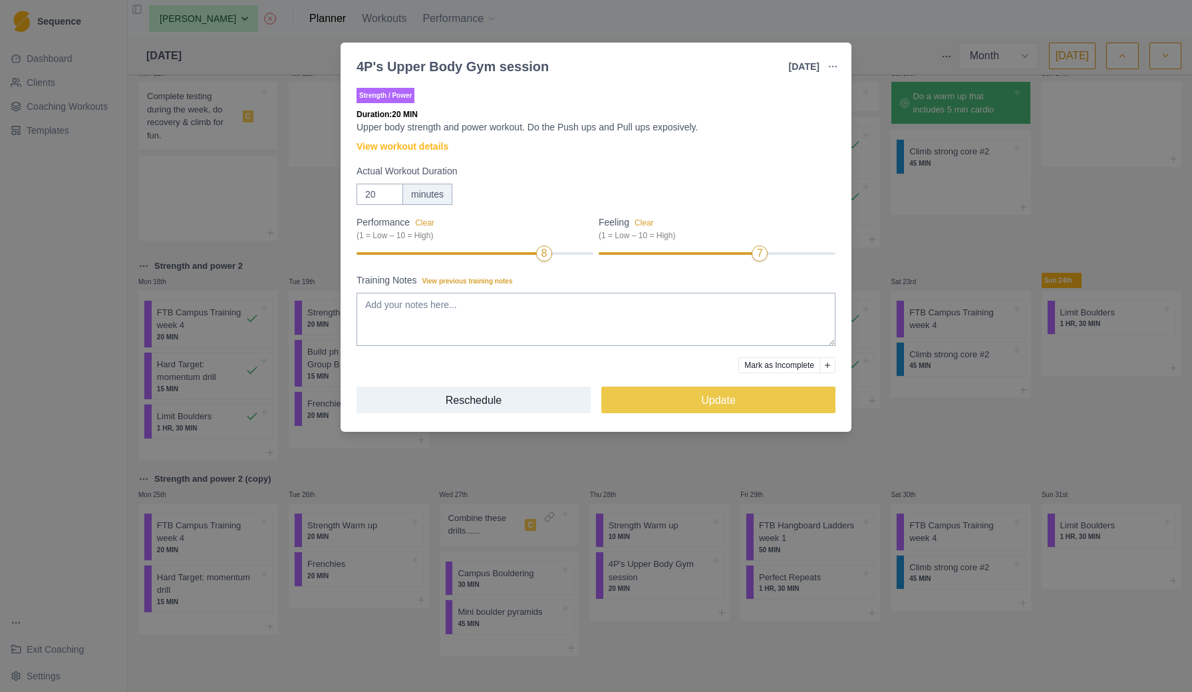
click at [925, 440] on div "4P's Upper Body Gym session [DATE] Link To Goal View Workout Metrics Edit Origi…" at bounding box center [596, 346] width 1192 height 692
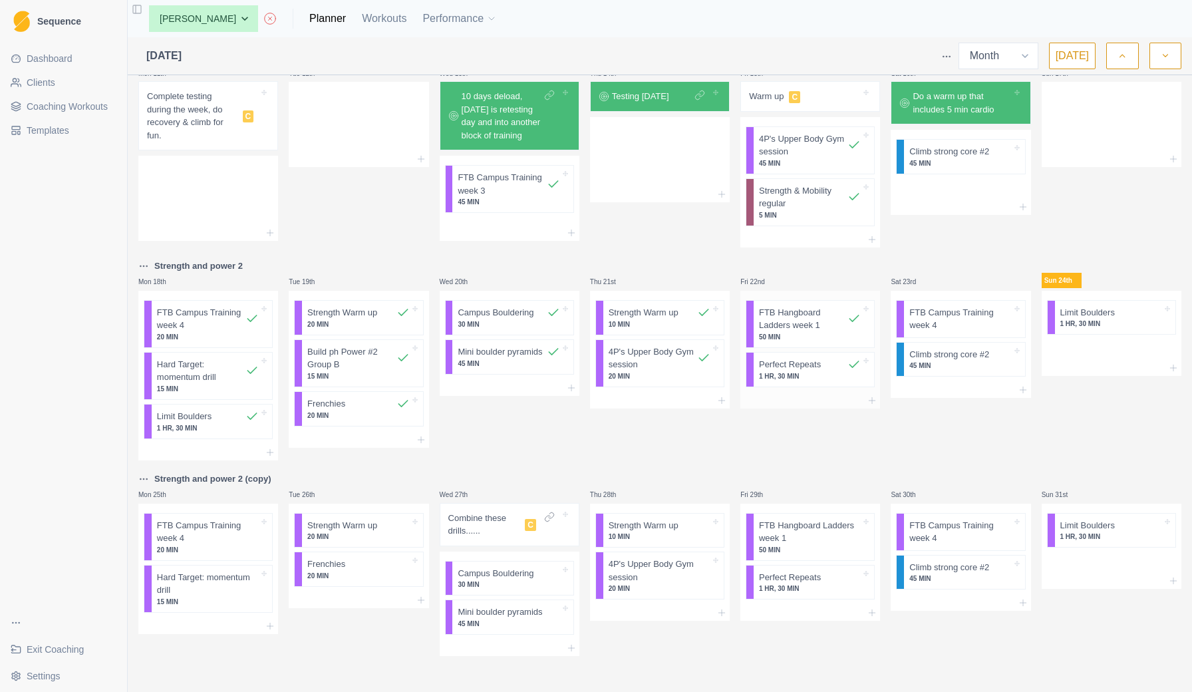
click at [810, 372] on p "1 HR, 30 MIN" at bounding box center [810, 376] width 102 height 10
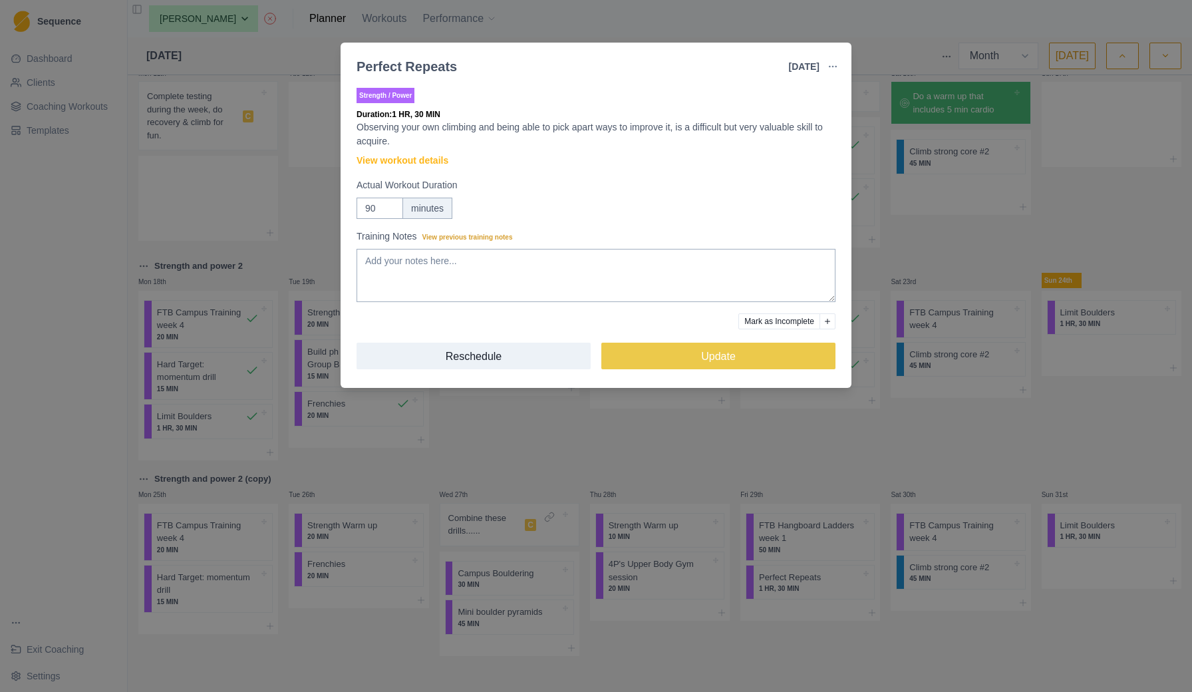
click at [833, 454] on div "Perfect Repeats [DATE] Link To Goal View Workout Metrics Edit Original Workout …" at bounding box center [596, 346] width 1192 height 692
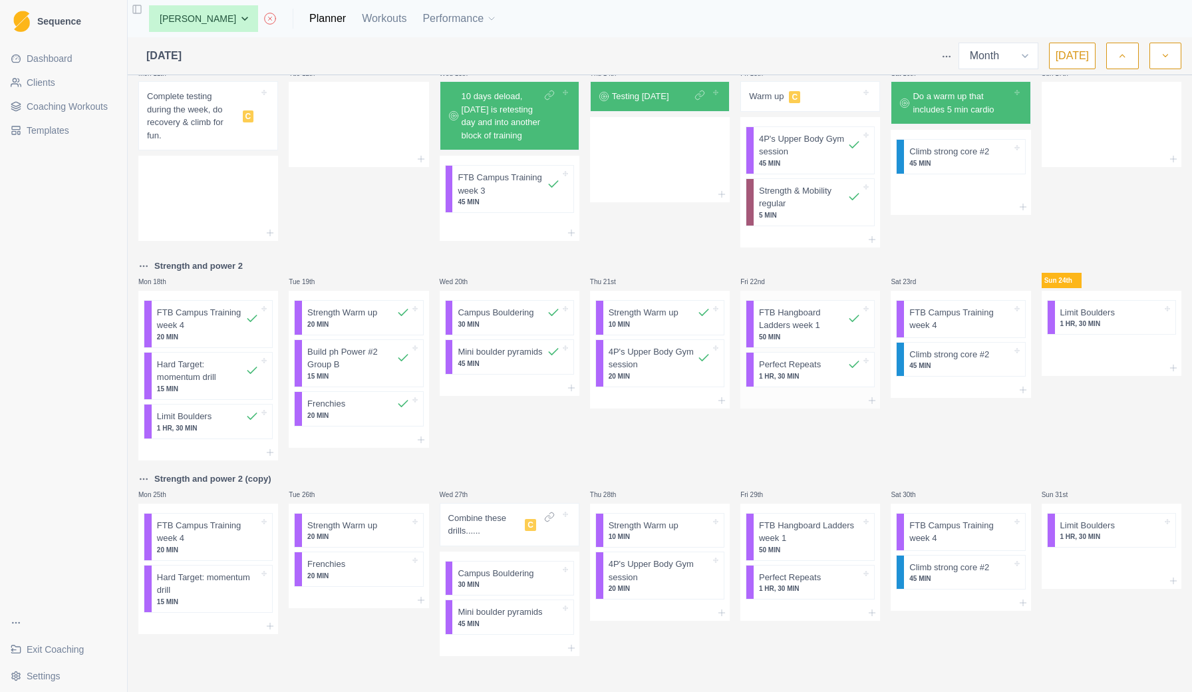
click at [794, 331] on p "FTB Hangboard Ladders week 1" at bounding box center [803, 319] width 88 height 26
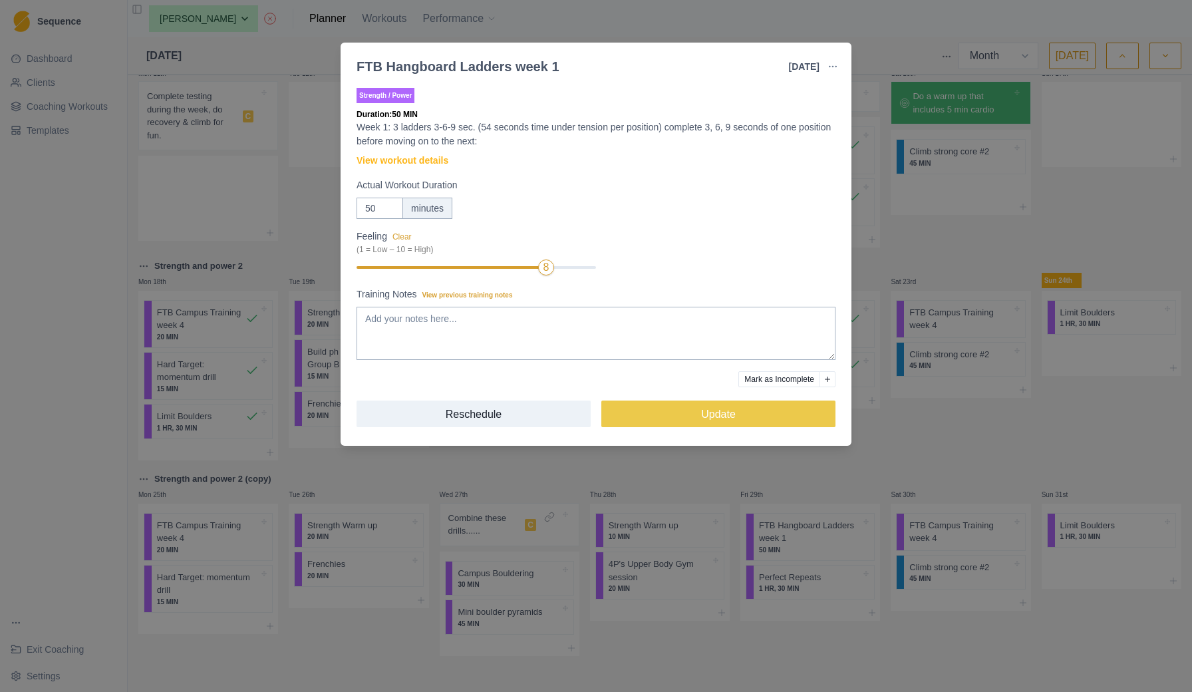
click at [692, 472] on div "FTB Hangboard Ladders week 1 [DATE] Link To Goal View Workout Metrics Edit Orig…" at bounding box center [596, 346] width 1192 height 692
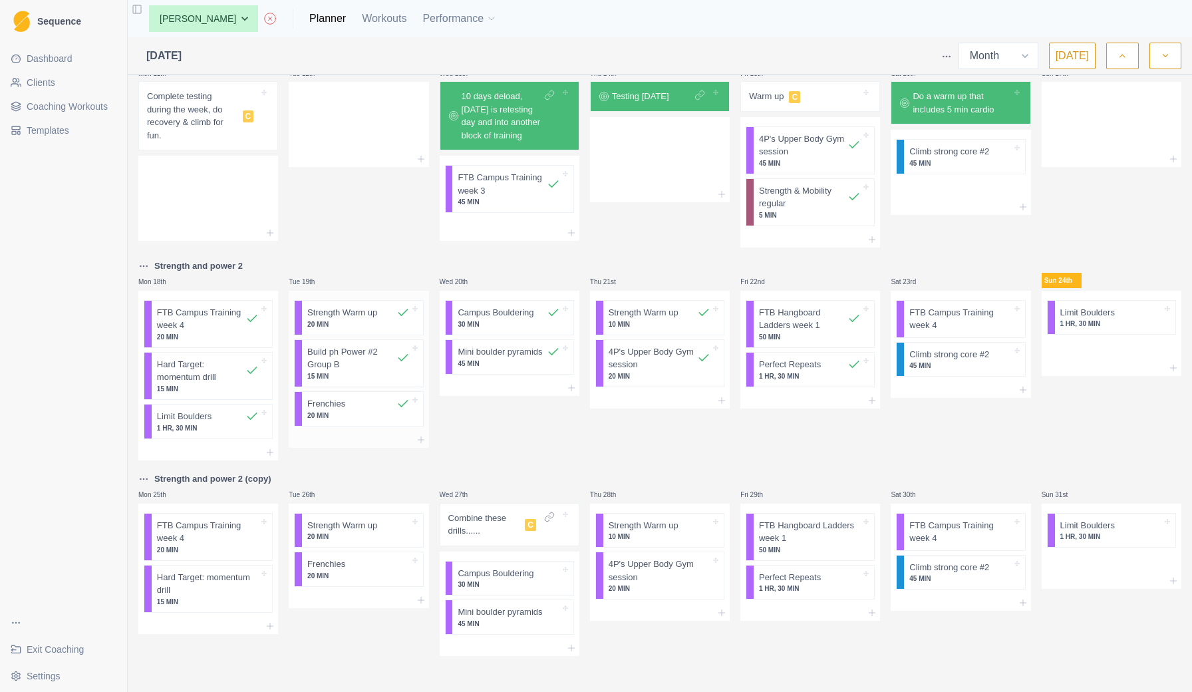
click at [341, 365] on p "Build ph Power #2 Group B" at bounding box center [351, 358] width 88 height 26
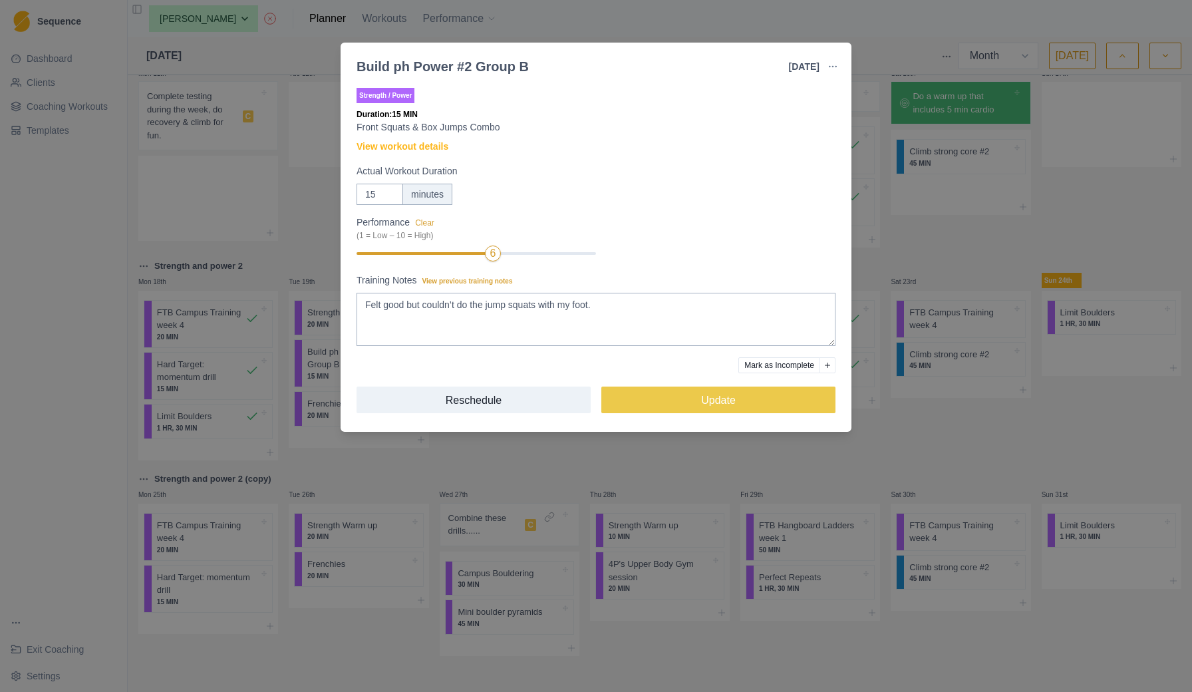
click at [909, 251] on div "Build ph Power #2 Group B [DATE] Link To Goal View Workout Metrics Edit Origina…" at bounding box center [596, 346] width 1192 height 692
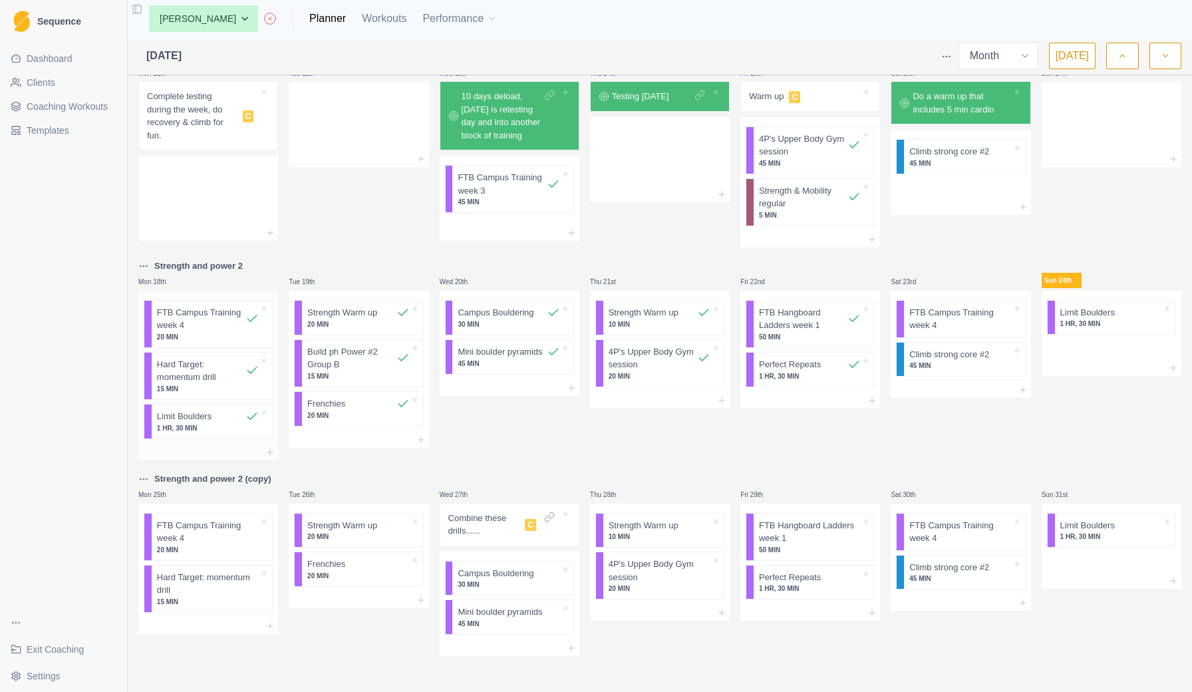
click at [217, 423] on p "1 HR, 30 MIN" at bounding box center [208, 428] width 102 height 10
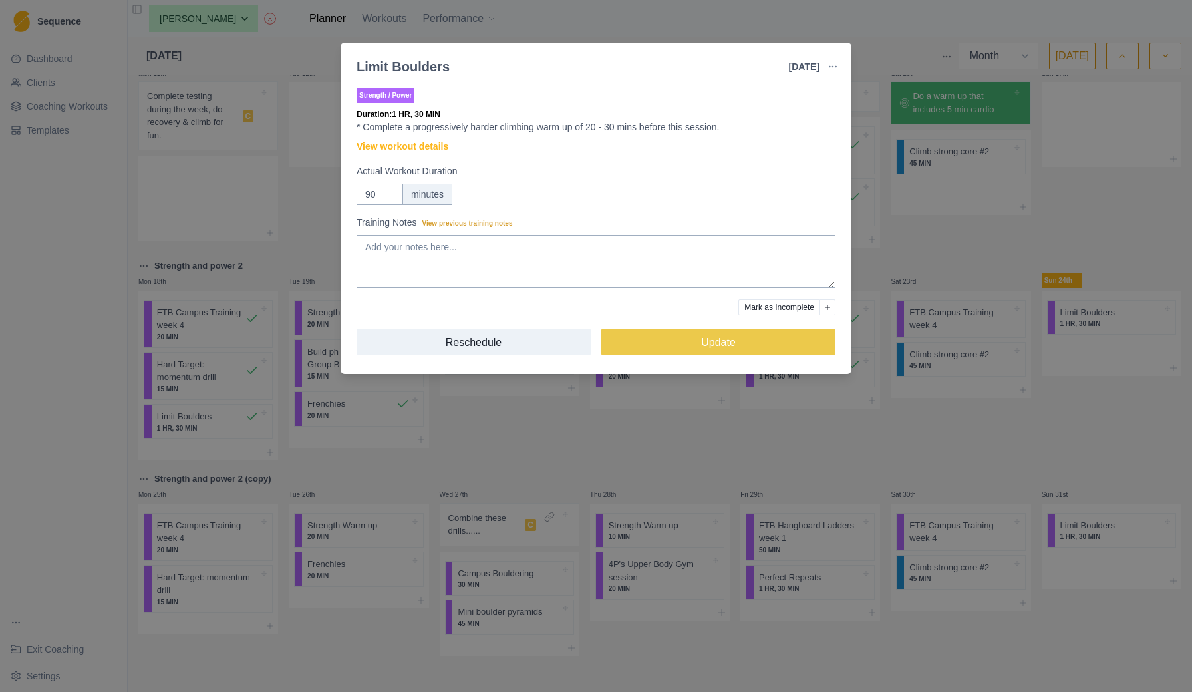
click at [190, 366] on div "Limit Boulders [DATE] Link To Goal View Workout Metrics Edit Original Workout R…" at bounding box center [596, 346] width 1192 height 692
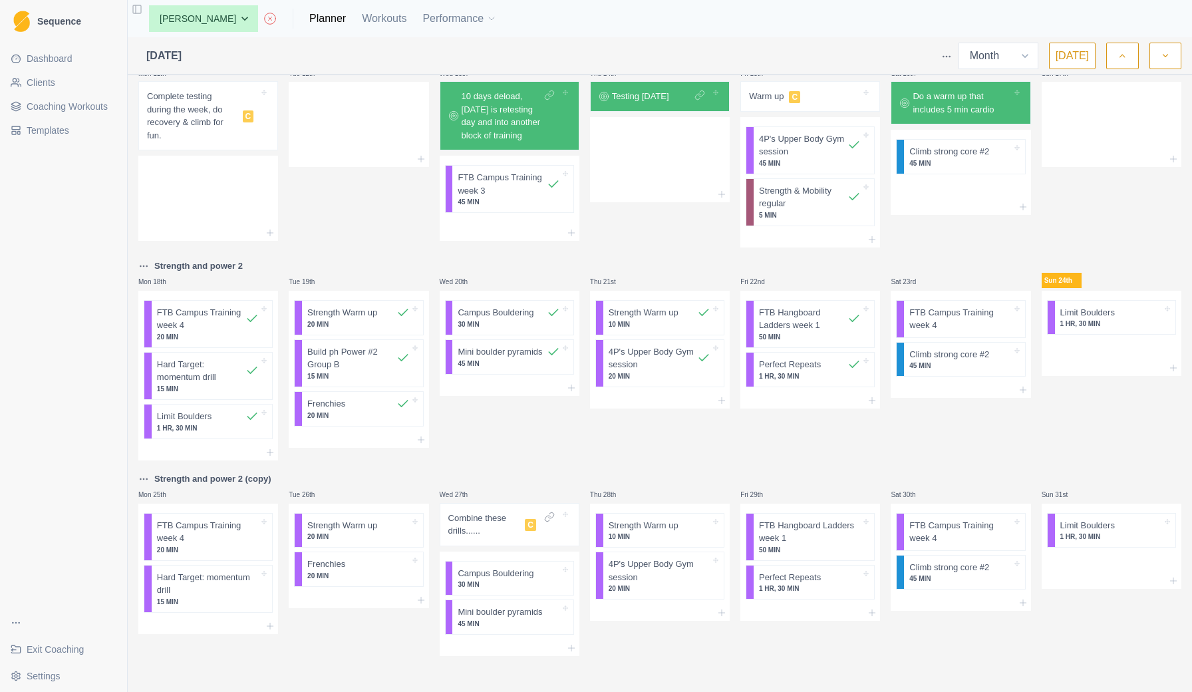
click at [190, 366] on p "Hard Target: momentum drill" at bounding box center [201, 371] width 88 height 26
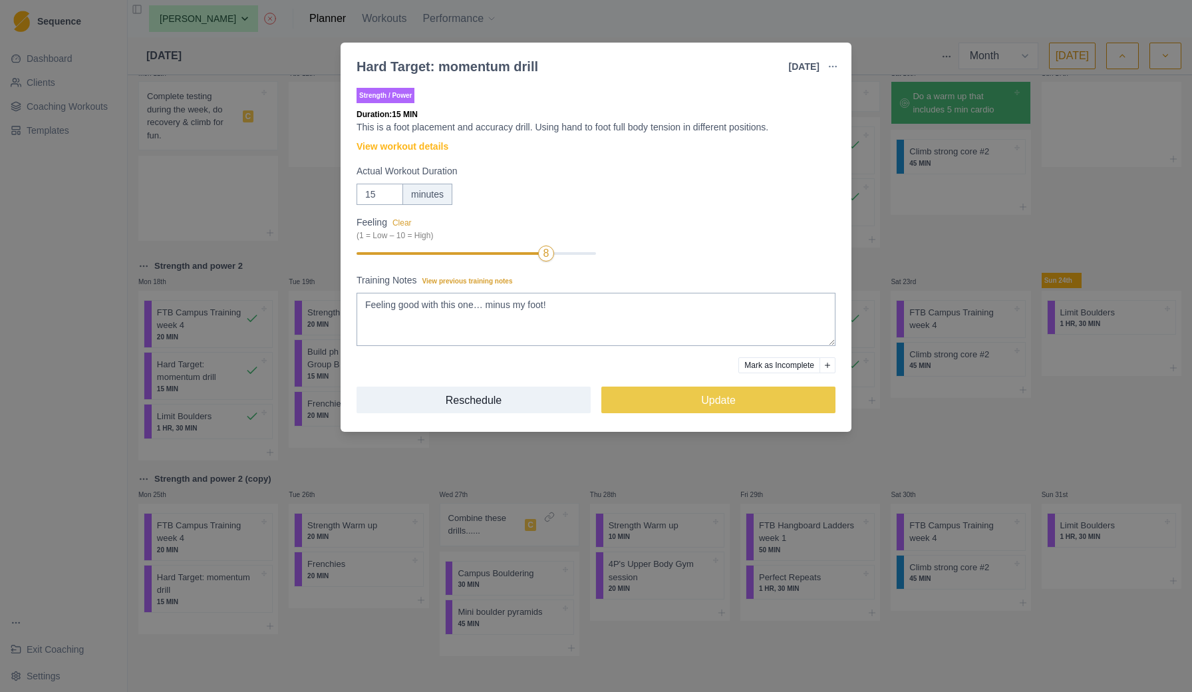
click at [917, 254] on div "Hard Target: momentum drill [DATE] Link To Goal View Workout Metrics Edit Origi…" at bounding box center [596, 346] width 1192 height 692
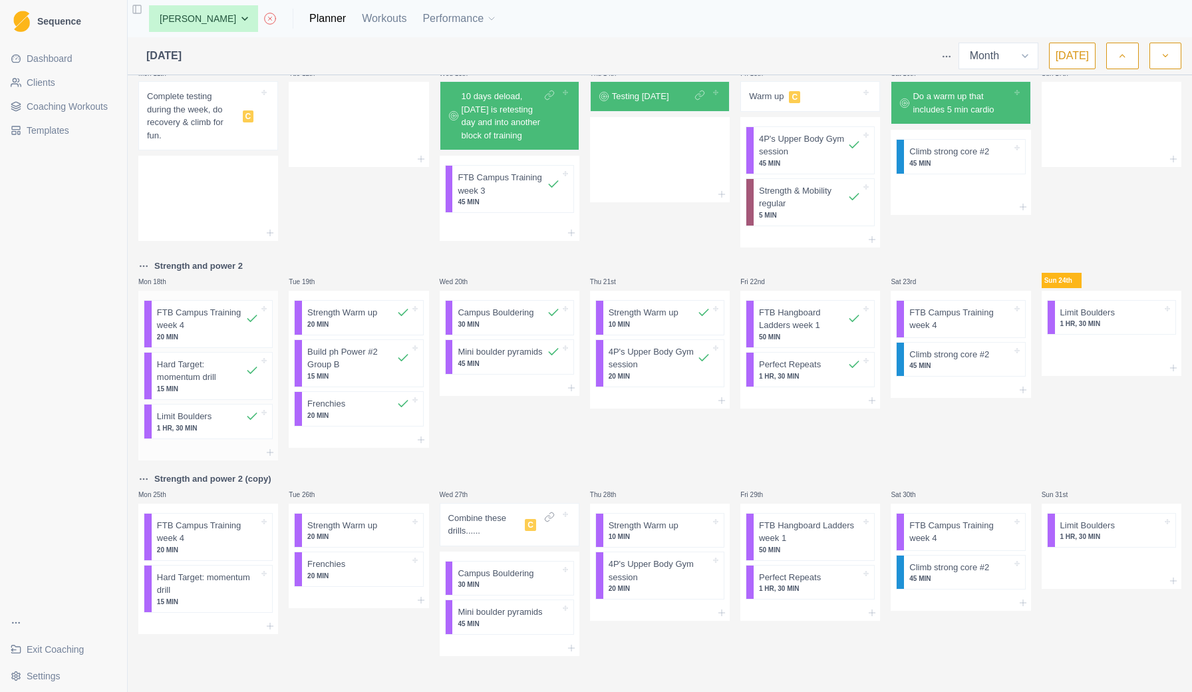
click at [222, 428] on p "1 HR, 30 MIN" at bounding box center [208, 428] width 102 height 10
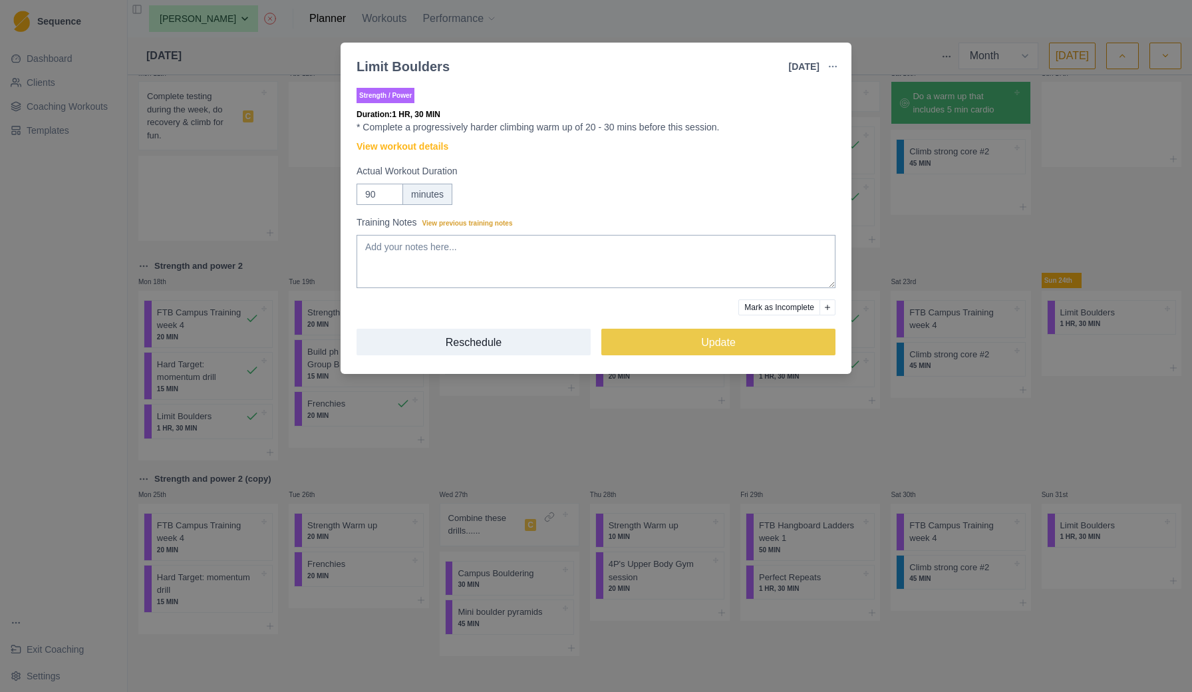
click at [907, 234] on div "Limit Boulders [DATE] Link To Goal View Workout Metrics Edit Original Workout R…" at bounding box center [596, 346] width 1192 height 692
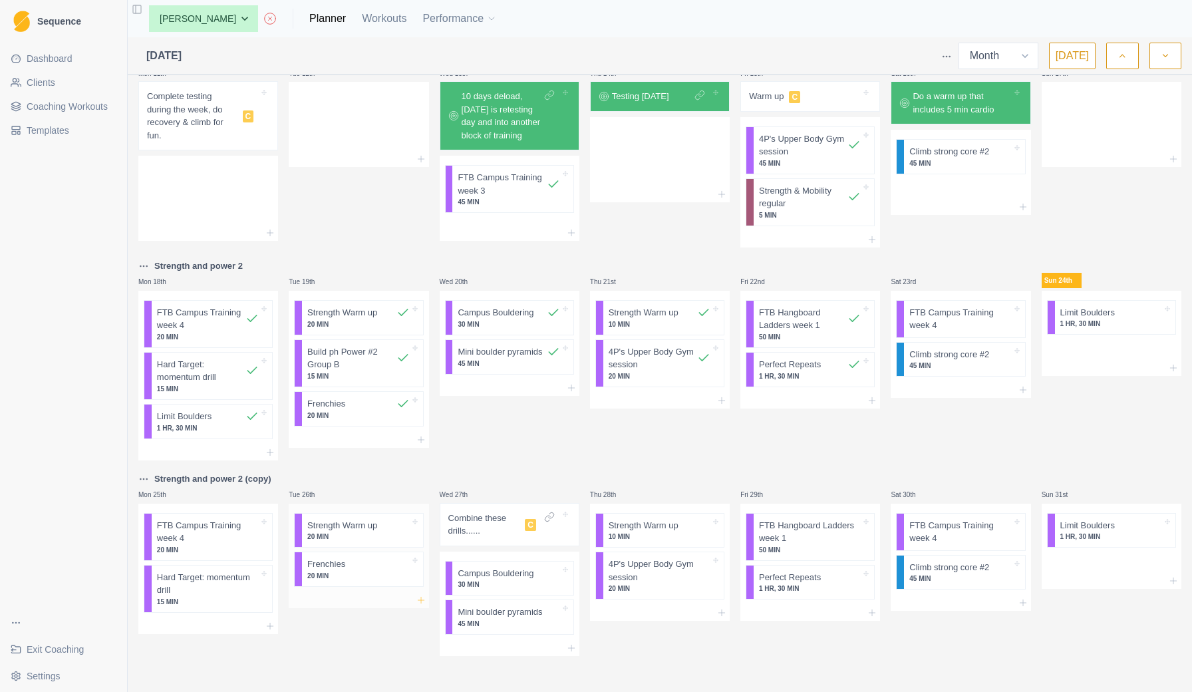
click at [420, 596] on icon at bounding box center [421, 600] width 11 height 11
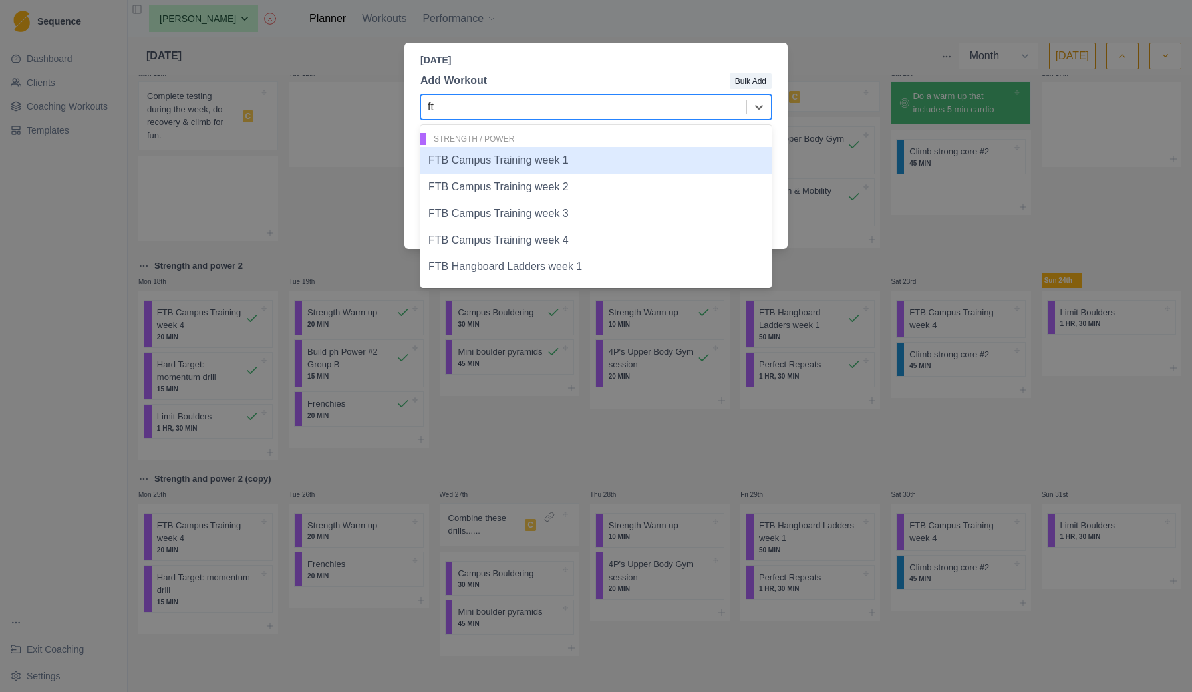
type input "ftb"
click at [323, 221] on div "[DATE] Add Workout Bulk Add FTB Campus Training week 1, 1 of 5. 5 results avail…" at bounding box center [596, 346] width 1192 height 692
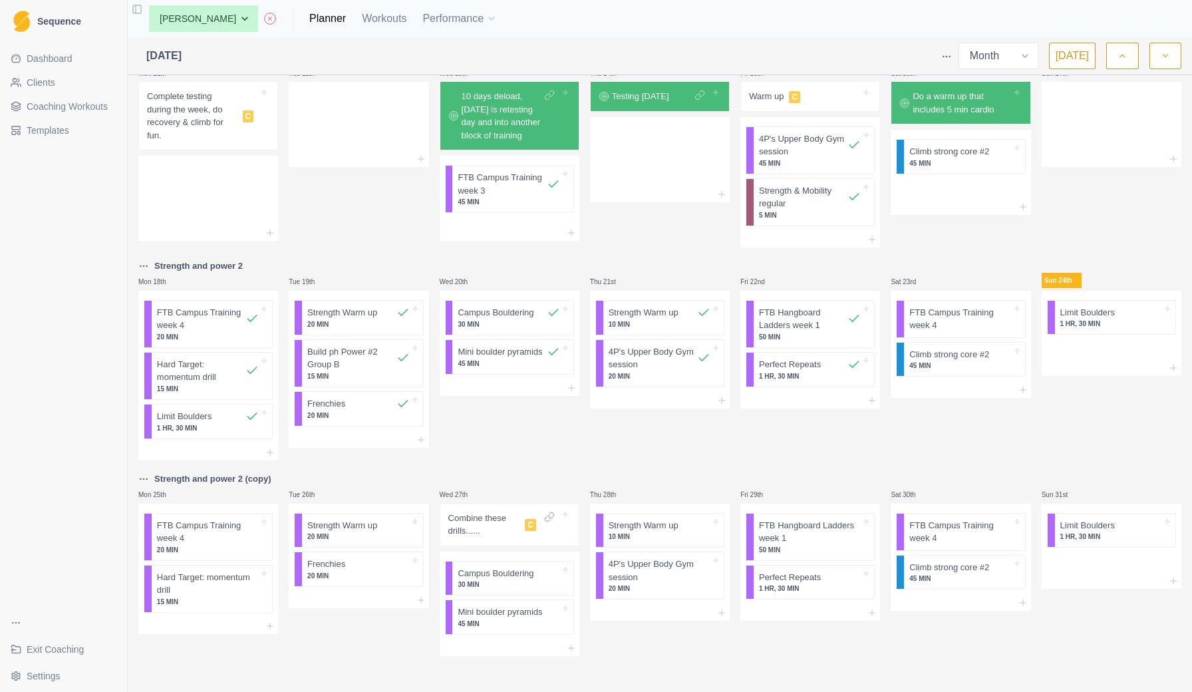
click at [96, 111] on span "Coaching Workouts" at bounding box center [67, 106] width 81 height 13
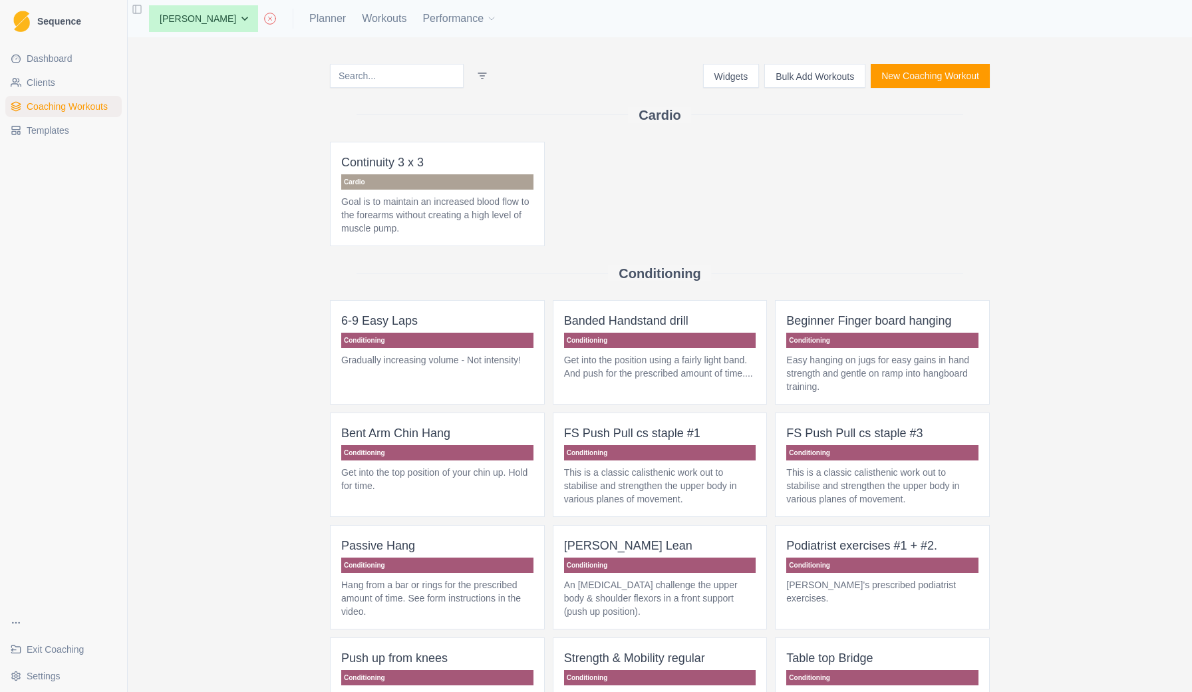
click at [405, 74] on input at bounding box center [397, 76] width 134 height 24
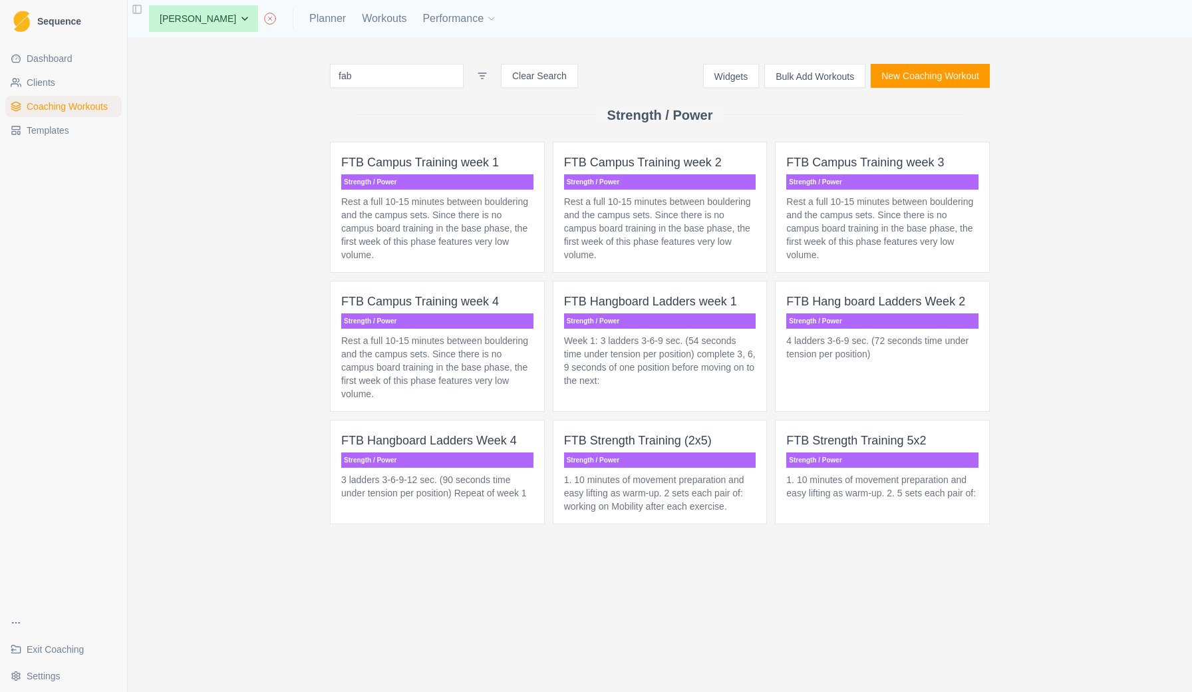
drag, startPoint x: 405, startPoint y: 74, endPoint x: 869, endPoint y: 352, distance: 541.1
click at [869, 352] on div "fab Clear Search Widgets Bulk Add Workouts New Coaching Workout Strength / Powe…" at bounding box center [660, 364] width 1064 height 654
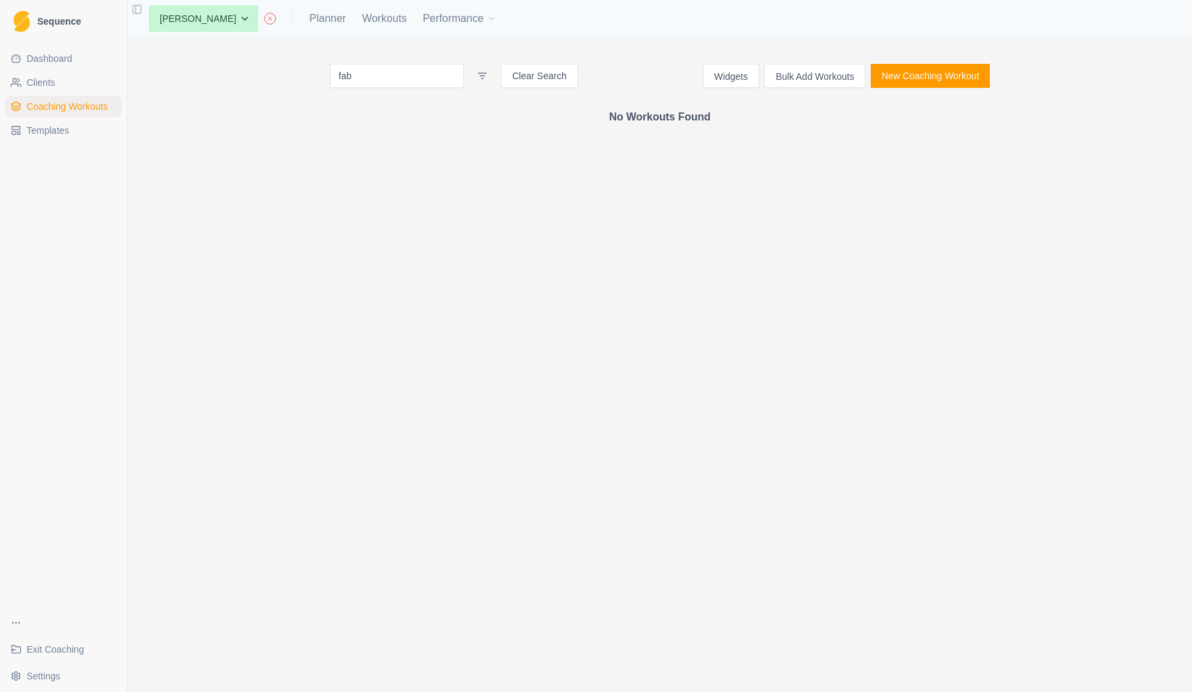
click at [369, 77] on input "fab" at bounding box center [397, 76] width 134 height 24
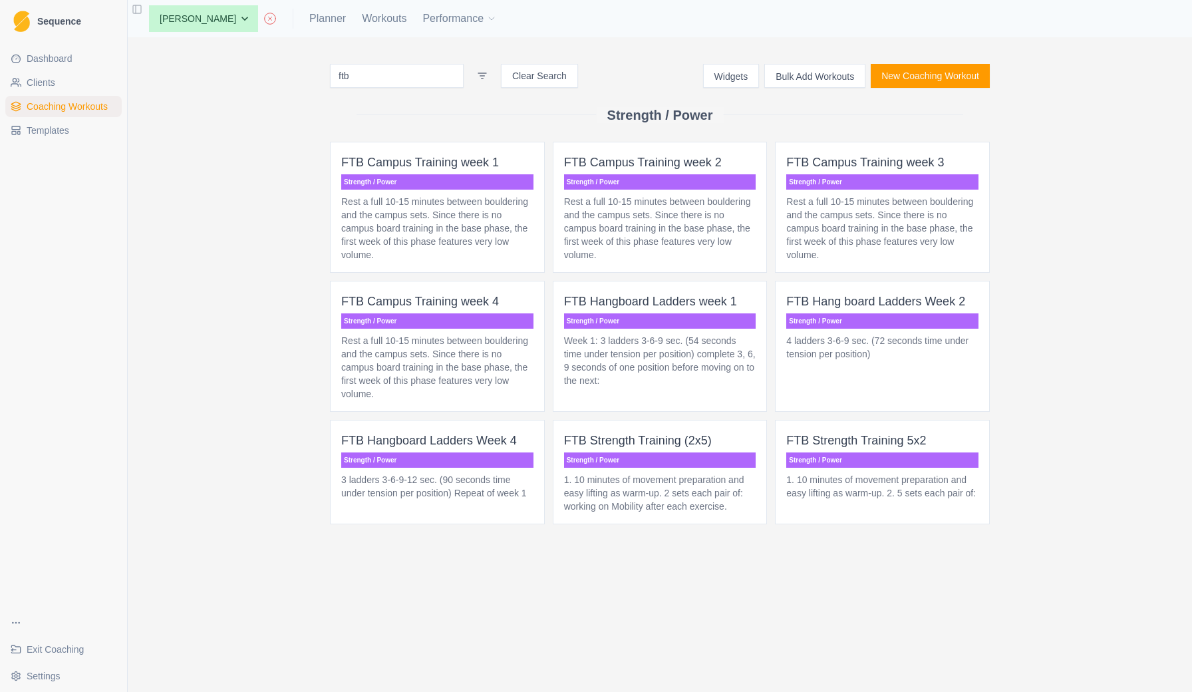
type input "ftb"
click at [863, 351] on p "4 ladders 3-6-9 sec. (72 seconds time under tension per position)" at bounding box center [882, 347] width 192 height 27
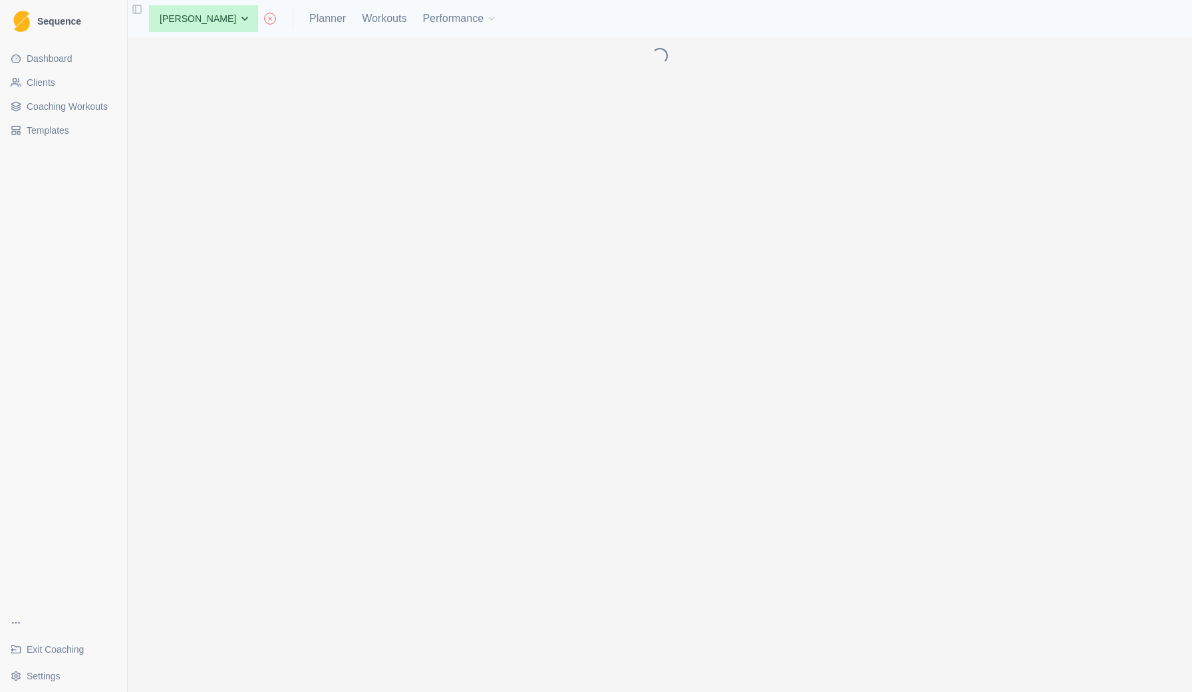
click at [863, 351] on div "Loading..." at bounding box center [660, 364] width 1064 height 654
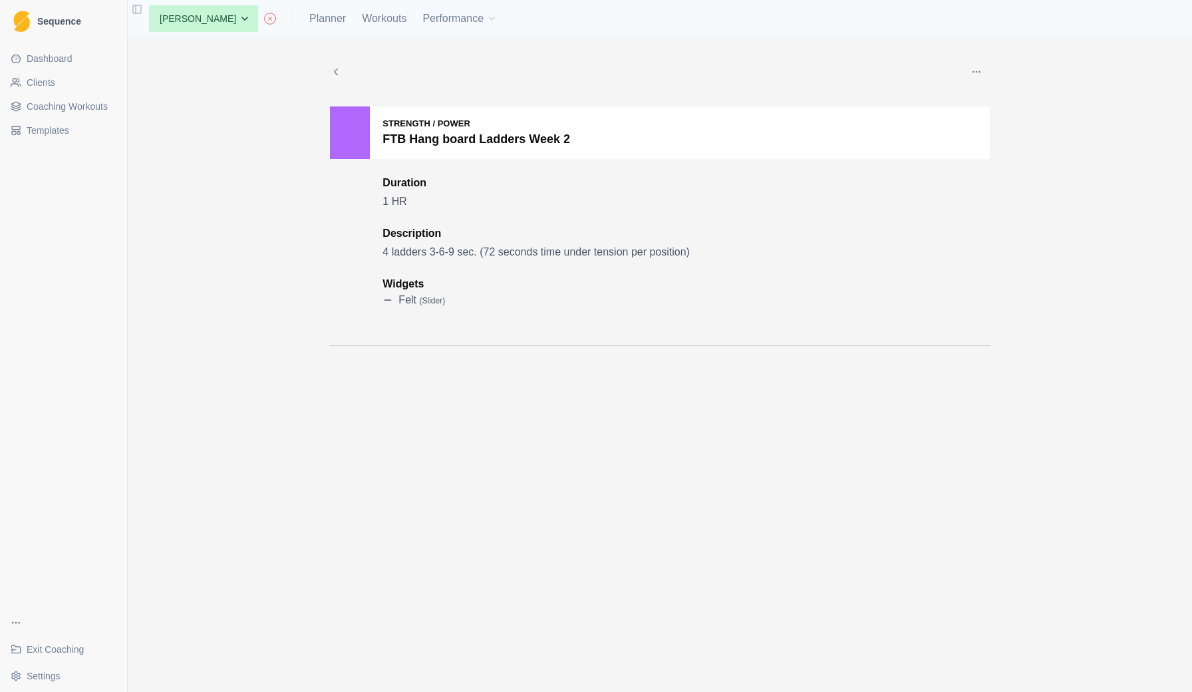
click at [970, 122] on div "Strength / Power FTB Hang board Ladders Week 2" at bounding box center [660, 132] width 660 height 53
click at [977, 66] on button "button" at bounding box center [976, 72] width 27 height 27
click at [980, 162] on p "Add to this client" at bounding box center [1037, 163] width 149 height 25
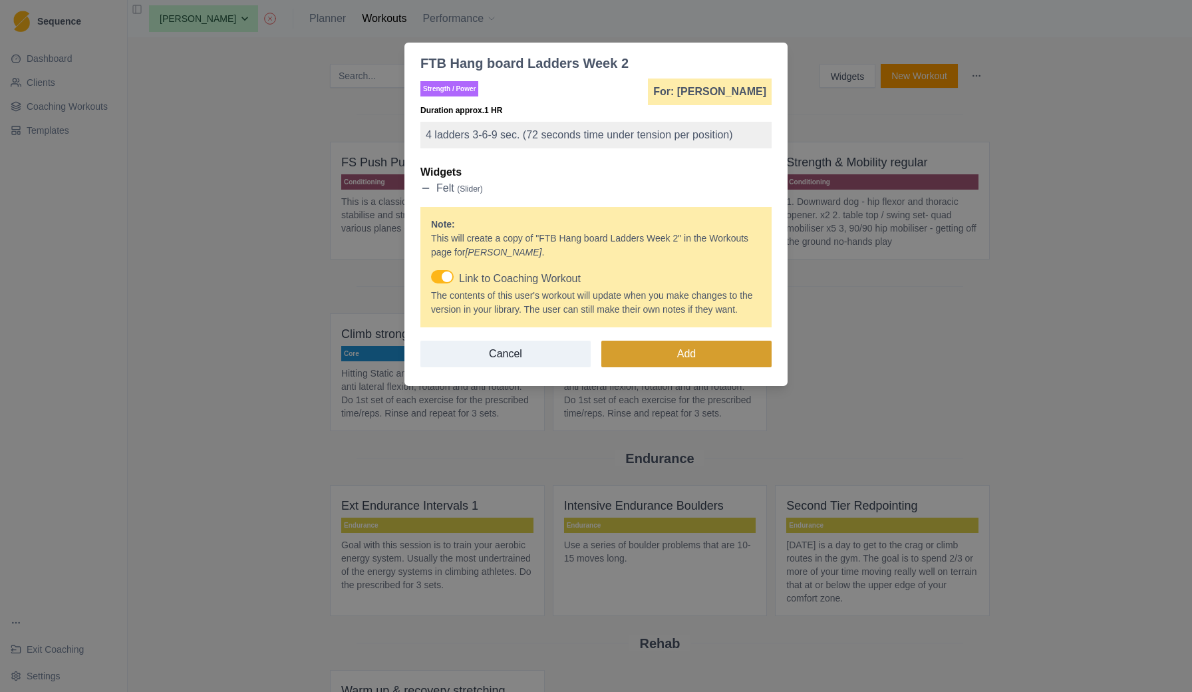
click at [664, 366] on button "Add" at bounding box center [686, 354] width 170 height 27
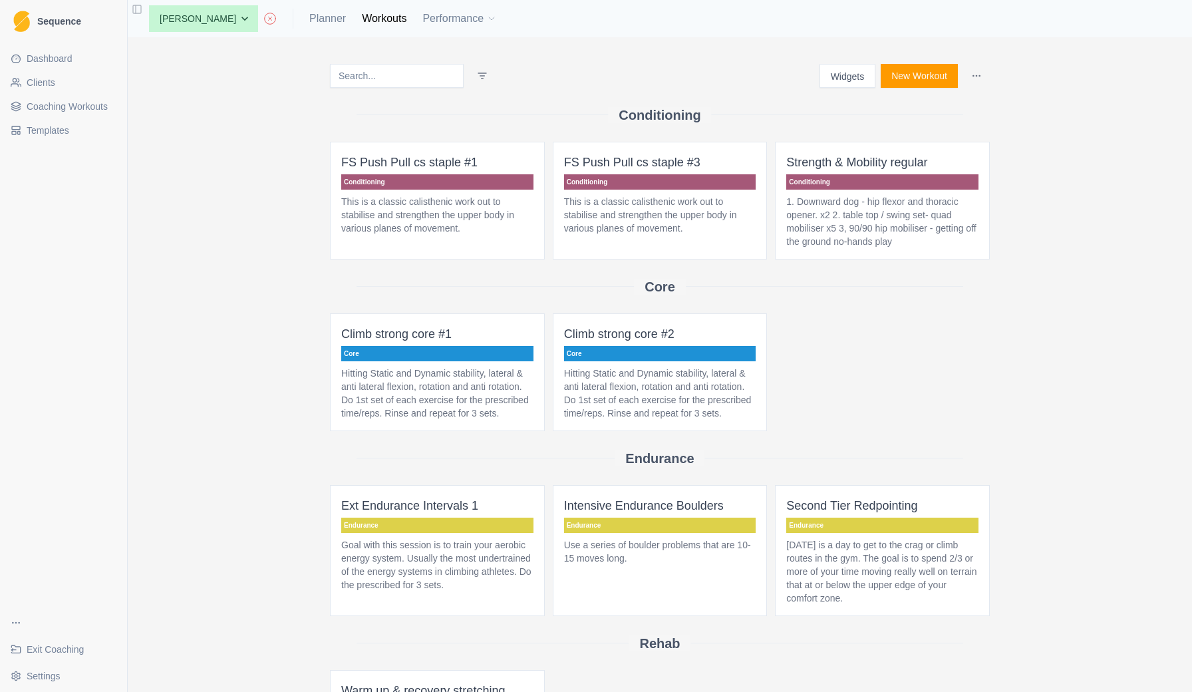
click at [382, 68] on input at bounding box center [397, 76] width 134 height 24
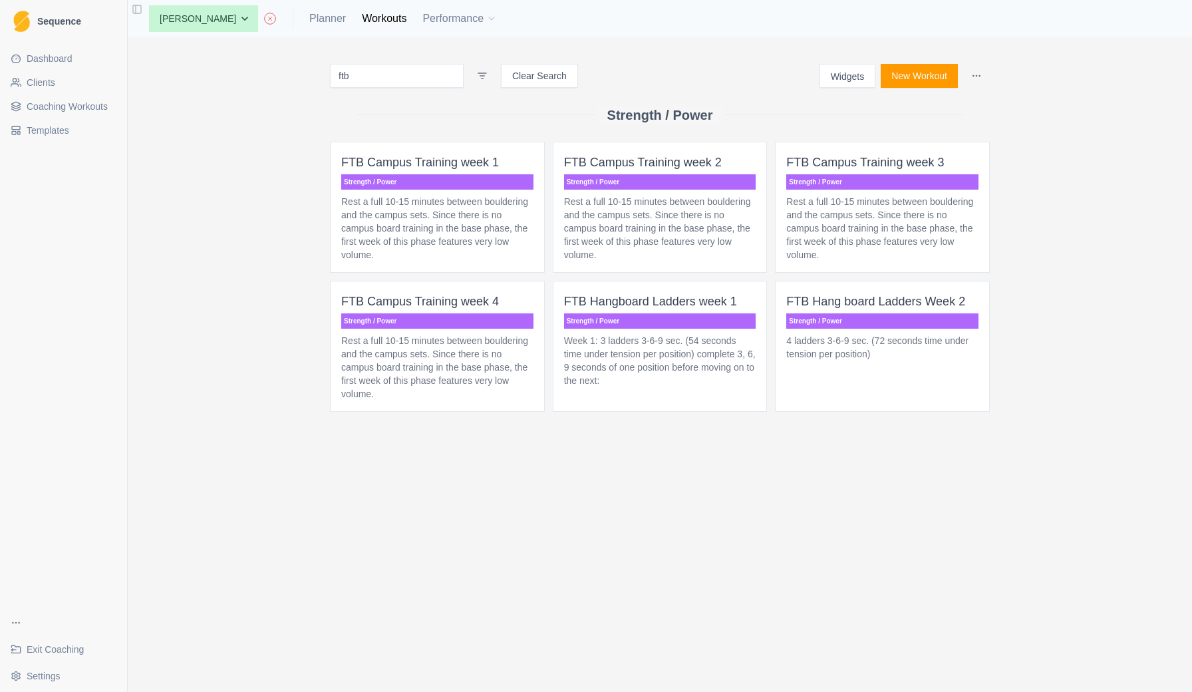
type input "ftb"
click at [436, 370] on p "Rest a full 10-15 minutes between bouldering and the campus sets. Since there i…" at bounding box center [437, 367] width 192 height 67
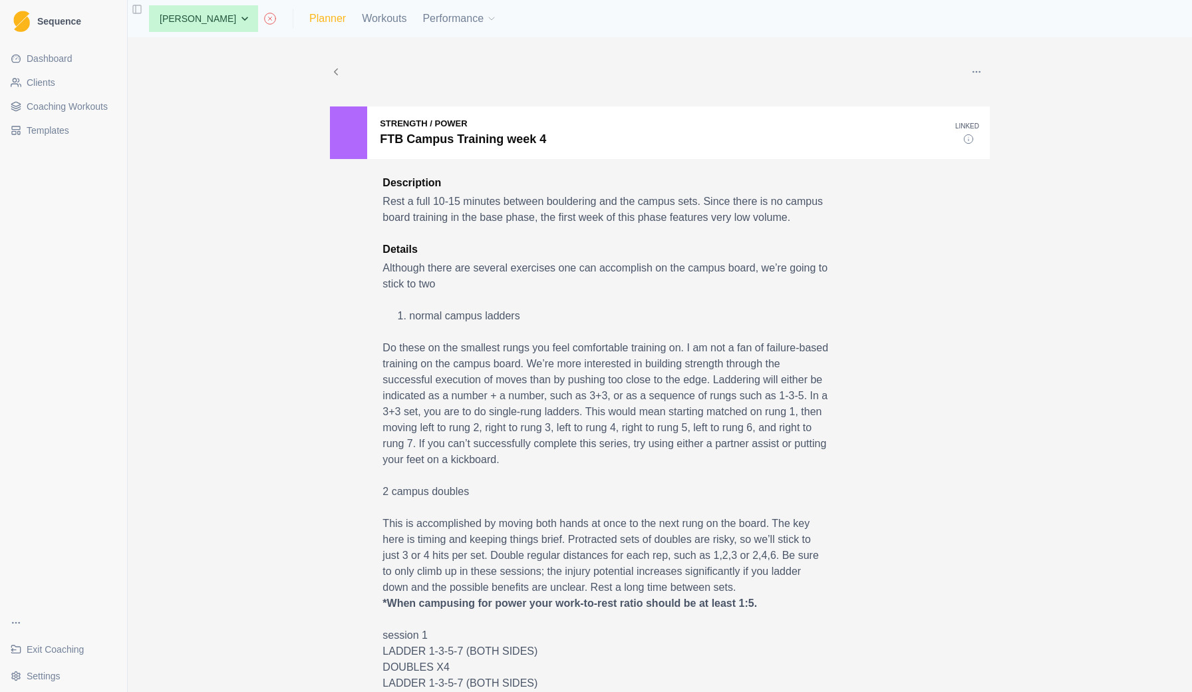
click at [345, 20] on link "Planner" at bounding box center [327, 19] width 37 height 16
select select "month"
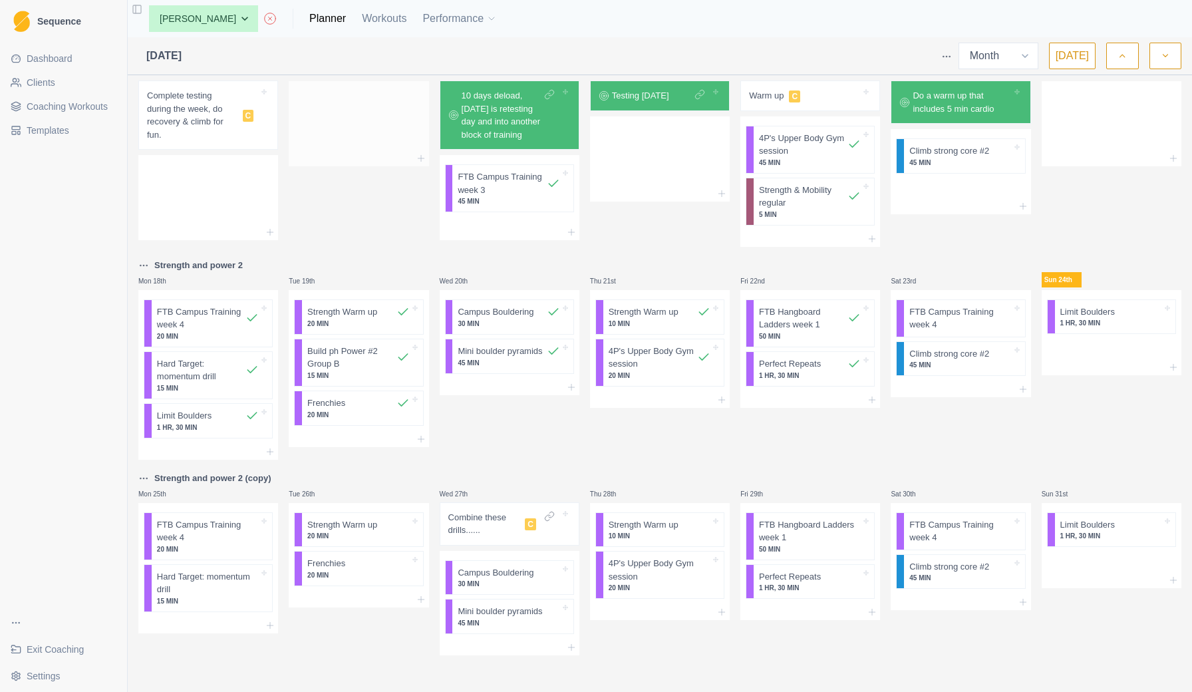
scroll to position [470, 0]
click at [298, 603] on div at bounding box center [359, 600] width 140 height 16
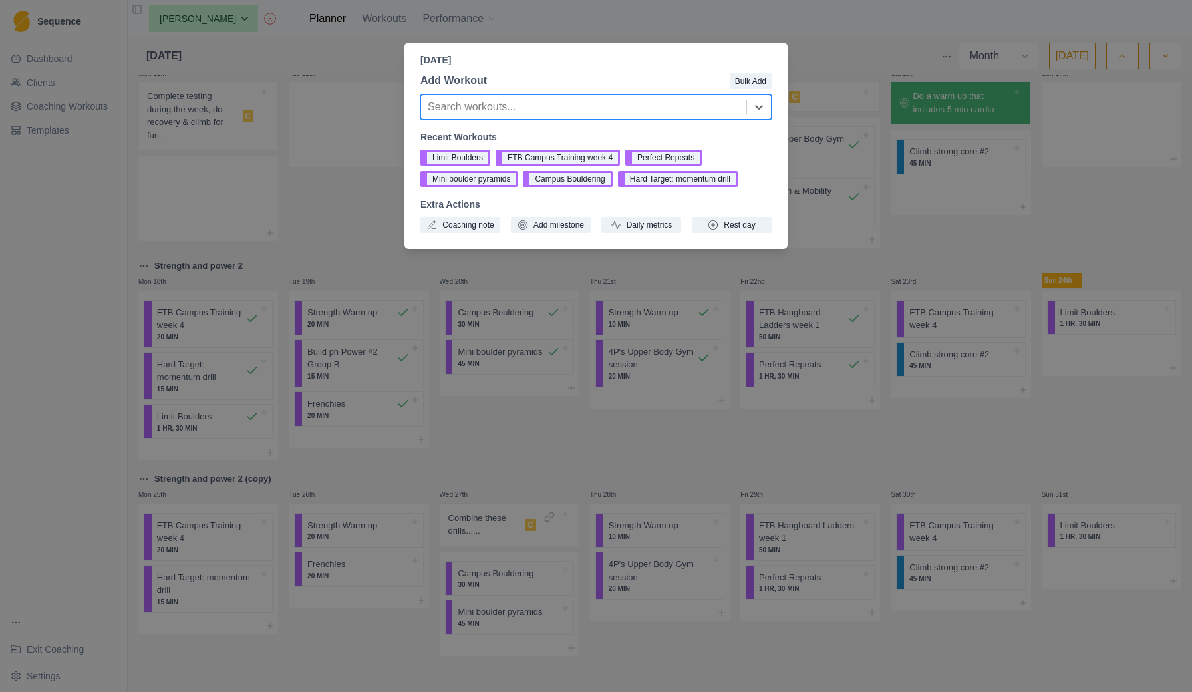
click at [651, 275] on div "[DATE] Add Workout Bulk Add Search workouts... Recent Workouts Limit Boulders F…" at bounding box center [596, 346] width 1192 height 692
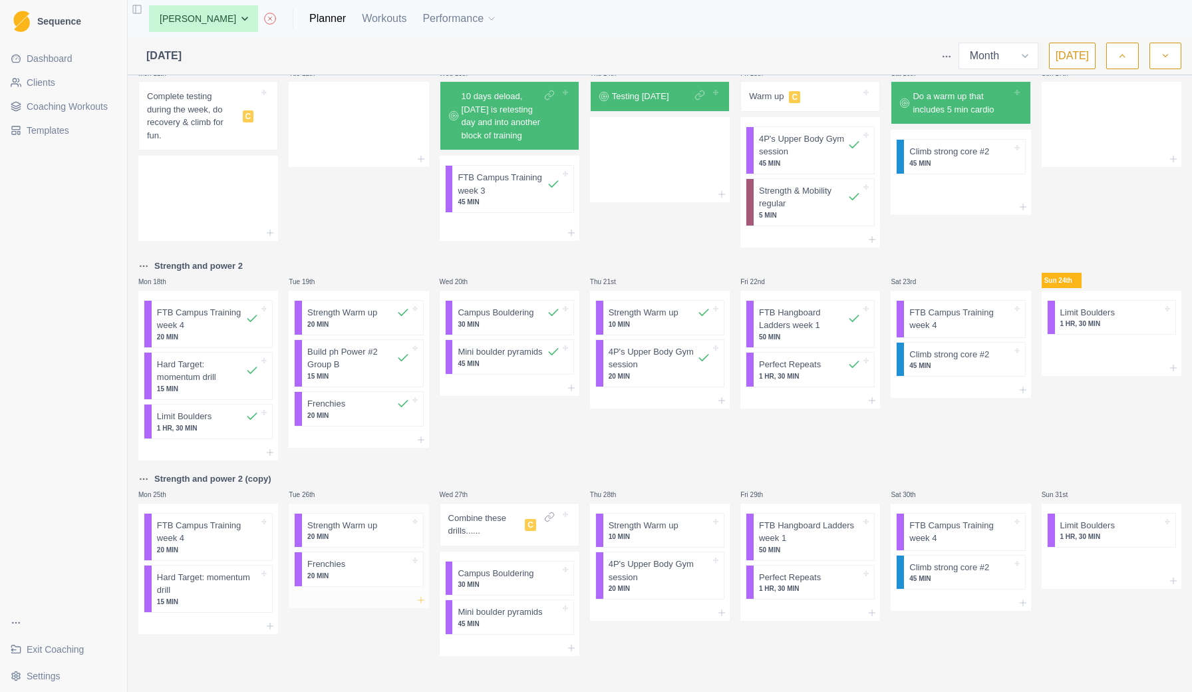
click at [421, 597] on icon at bounding box center [421, 600] width 11 height 11
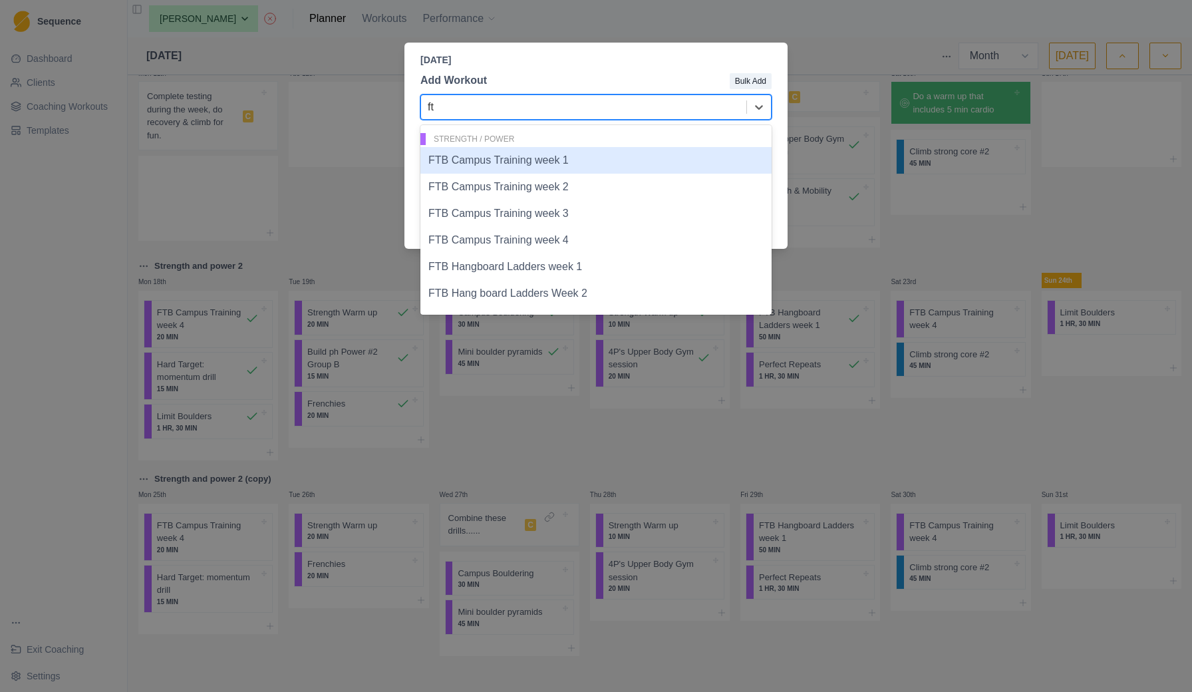
type input "ftb"
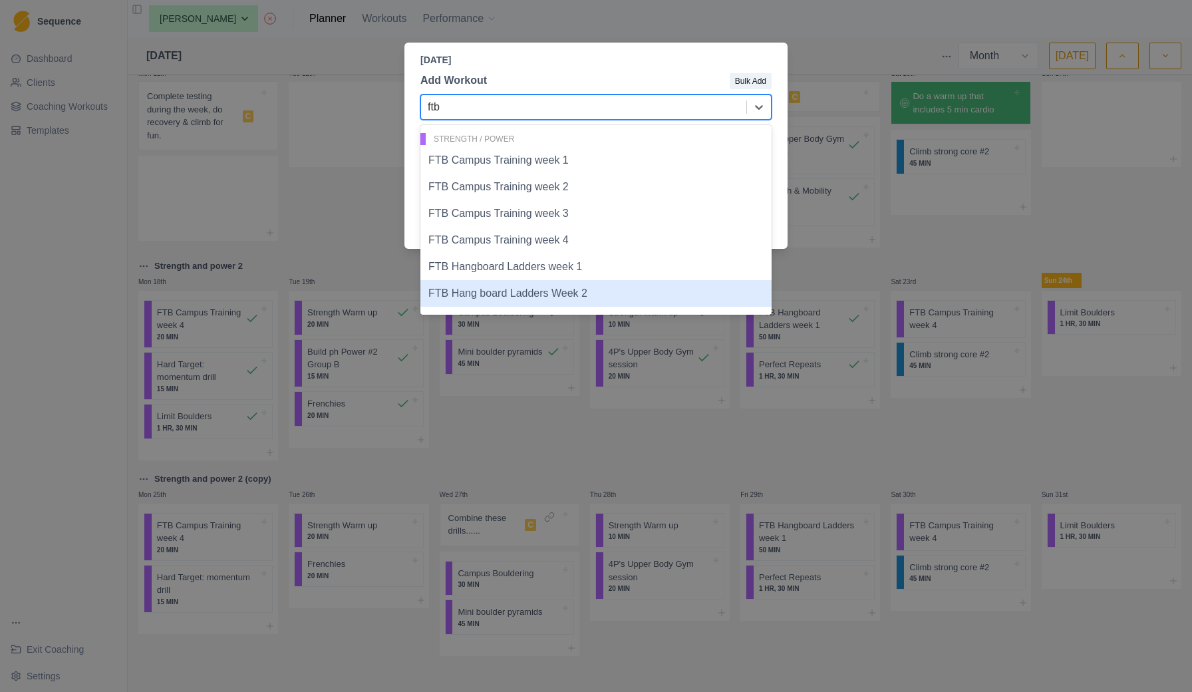
click at [481, 297] on div "FTB Hang board Ladders Week 2" at bounding box center [595, 293] width 351 height 27
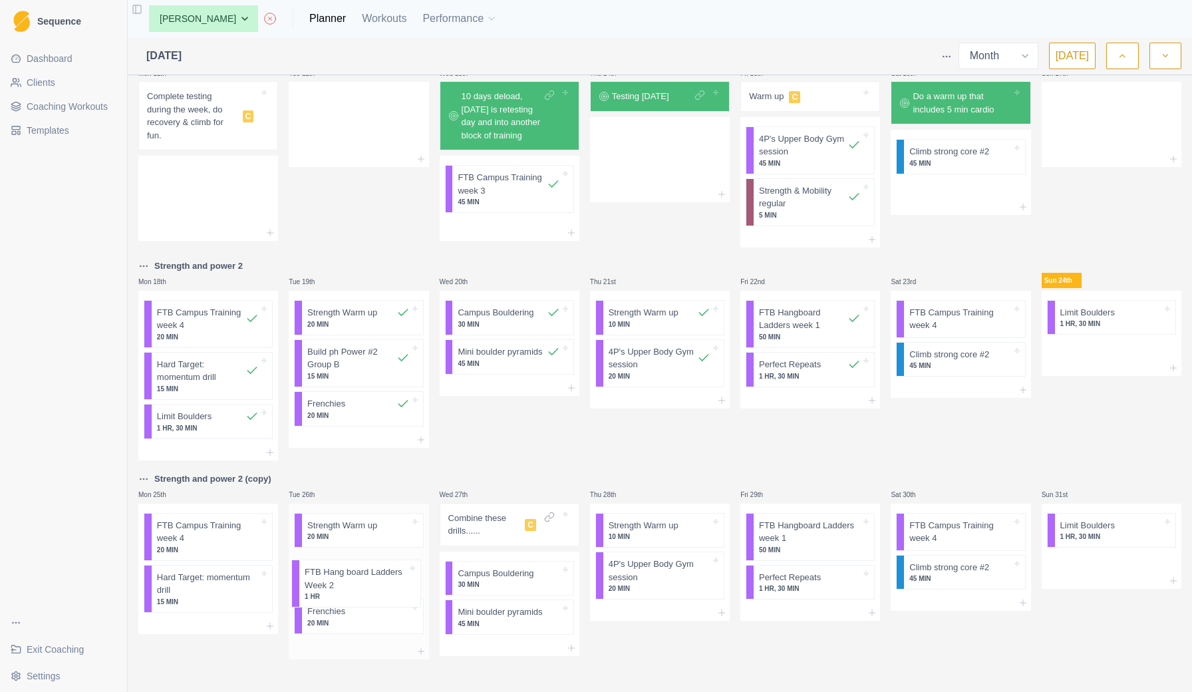
scroll to position [474, 0]
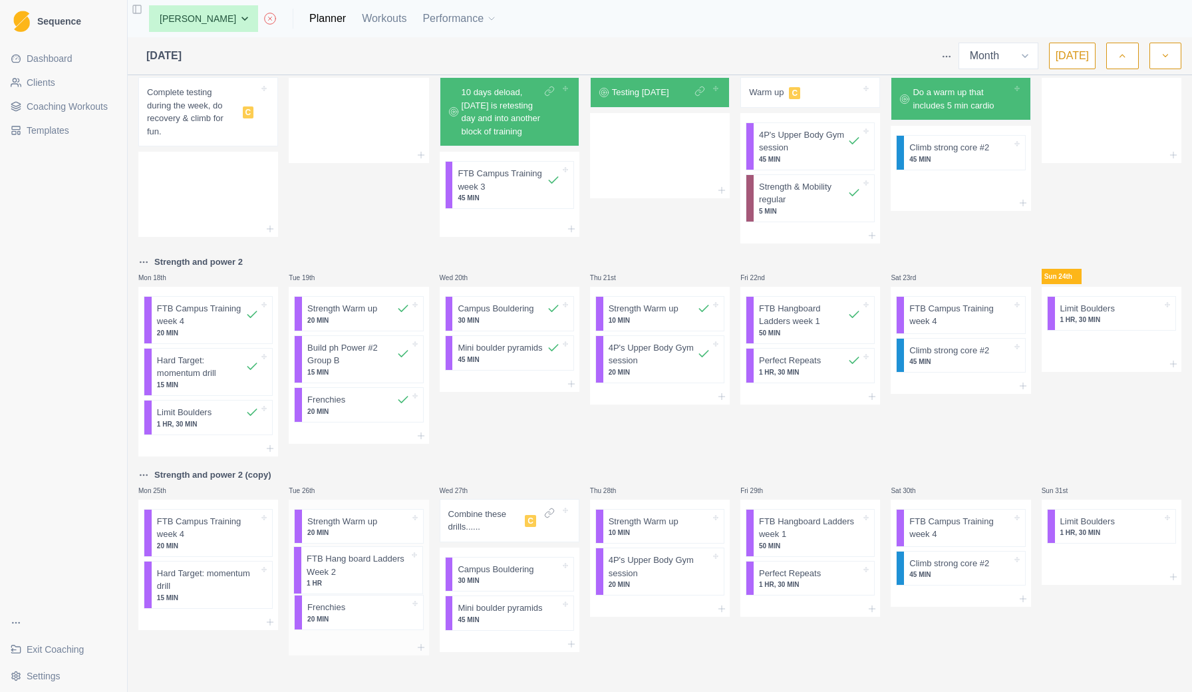
drag, startPoint x: 372, startPoint y: 613, endPoint x: 370, endPoint y: 565, distance: 47.9
click at [370, 565] on div "Strength Warm up 20 MIN Frenchies 20 MIN FTB Hang board Ladders Week 2 1 HR" at bounding box center [359, 570] width 140 height 140
click at [829, 530] on p "FTB Hangboard Ladders week 1" at bounding box center [810, 528] width 102 height 26
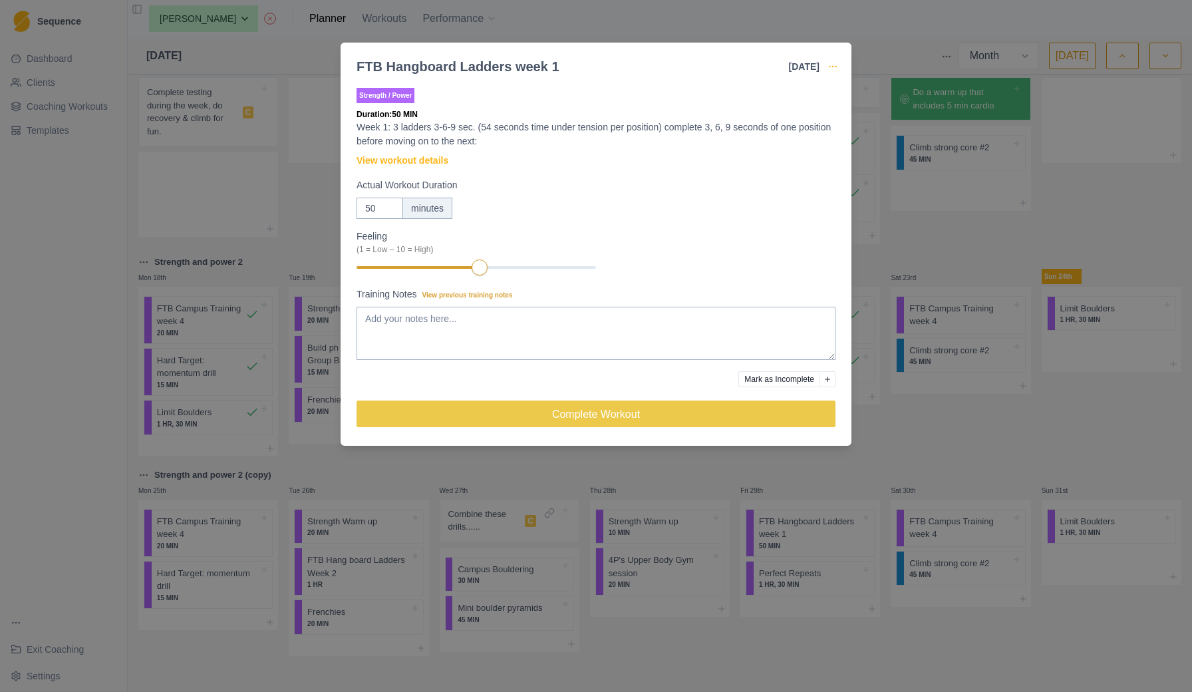
click at [831, 63] on icon "button" at bounding box center [832, 66] width 11 height 11
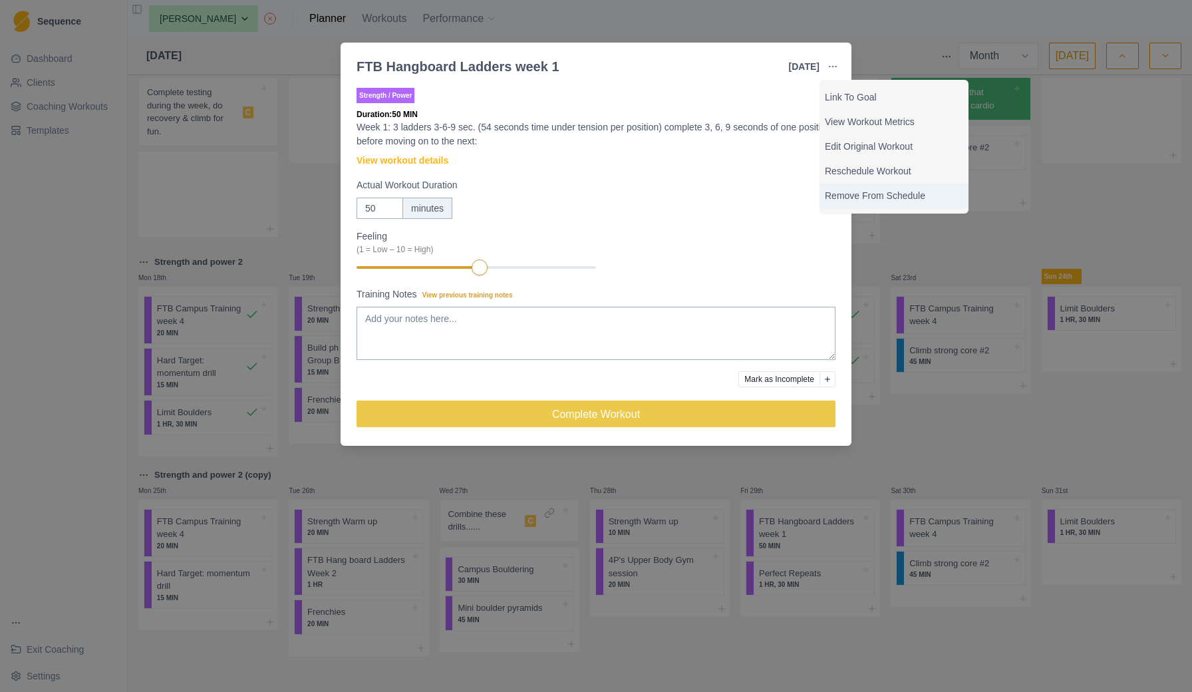
click at [859, 194] on p "Remove From Schedule" at bounding box center [894, 196] width 138 height 14
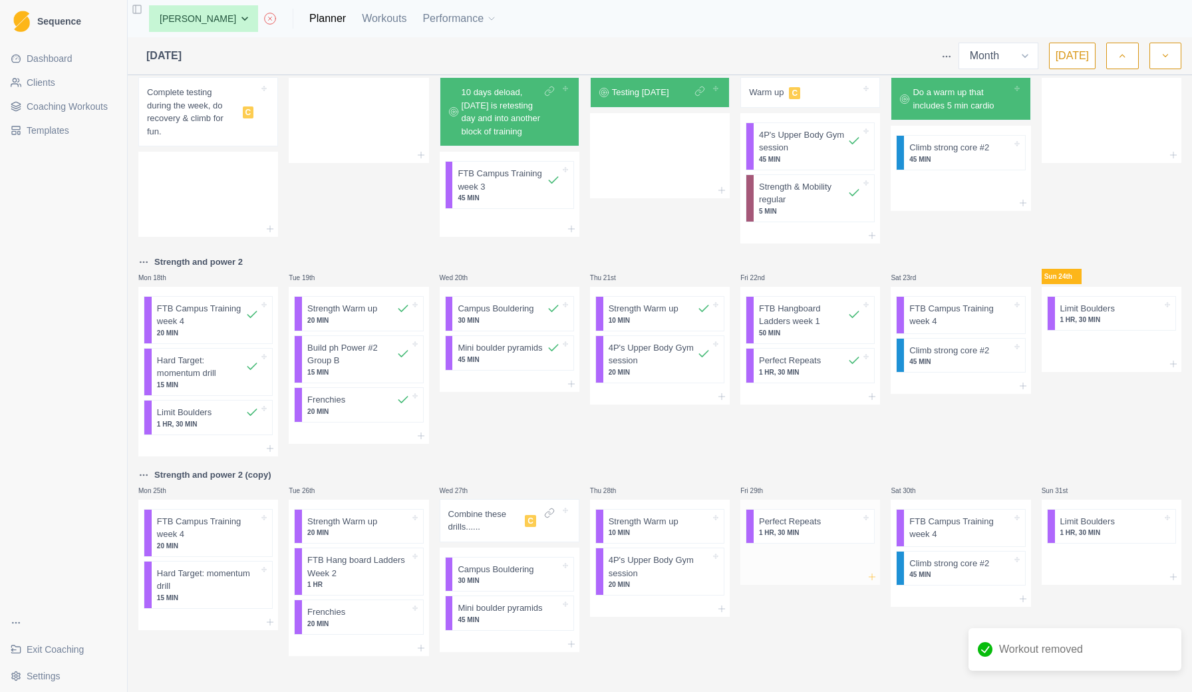
click at [874, 573] on icon at bounding box center [872, 576] width 11 height 11
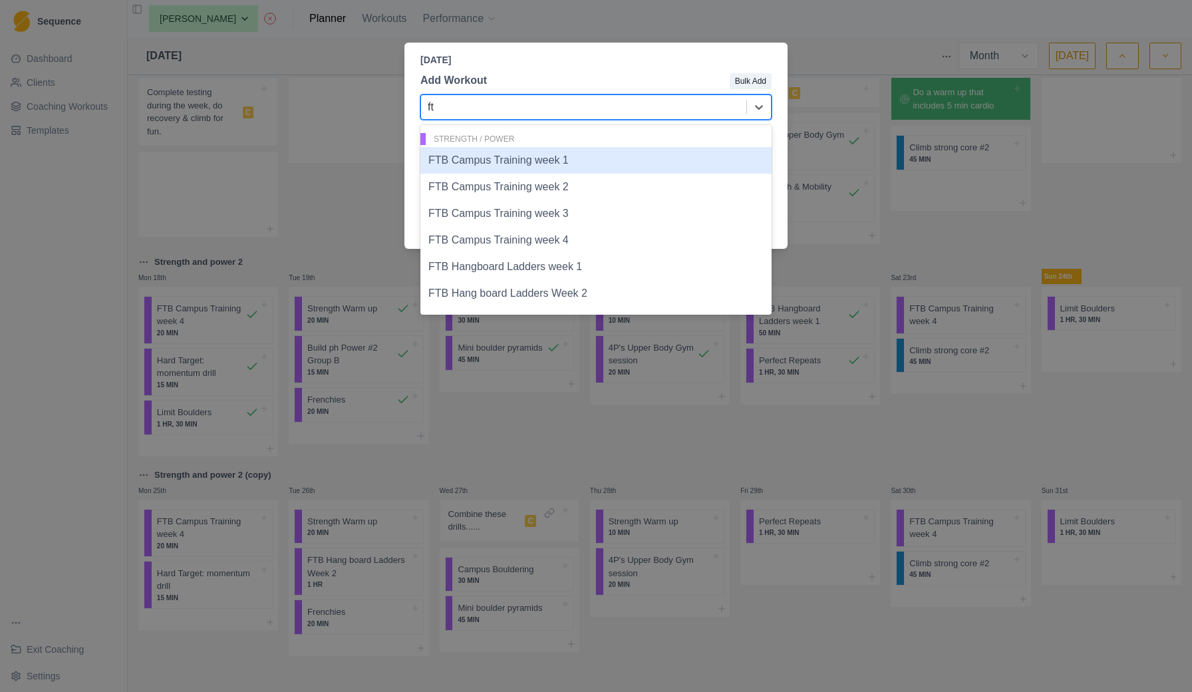
type input "ftb"
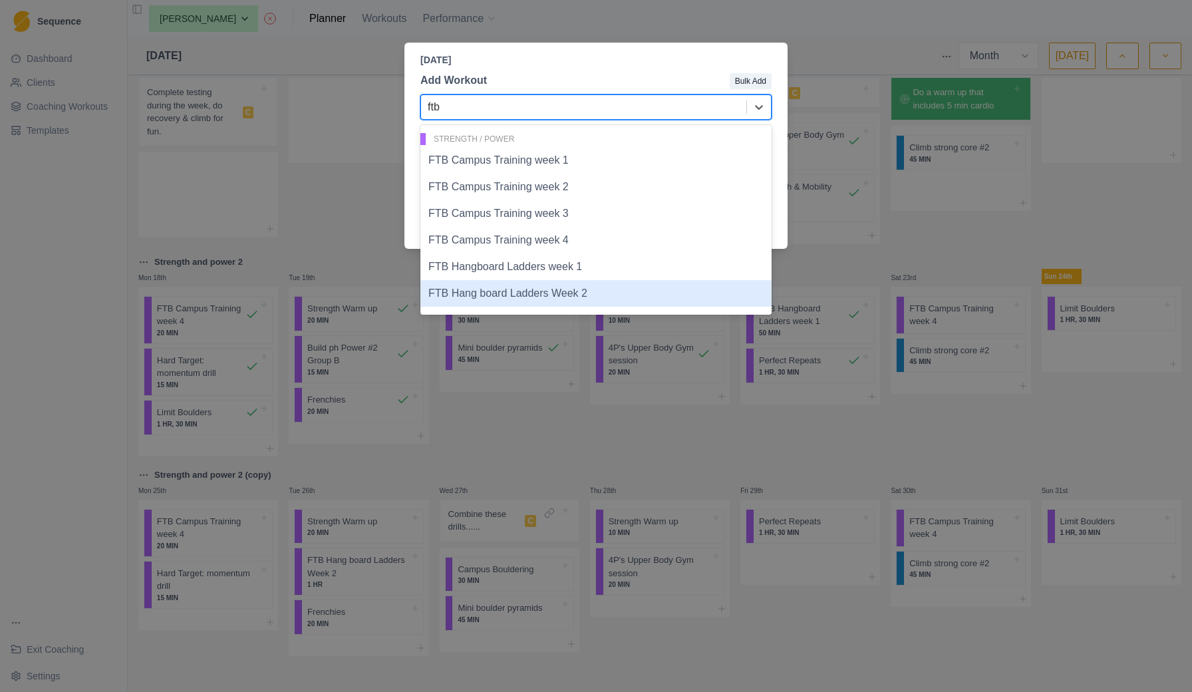
click at [510, 295] on div "FTB Hang board Ladders Week 2" at bounding box center [595, 293] width 351 height 27
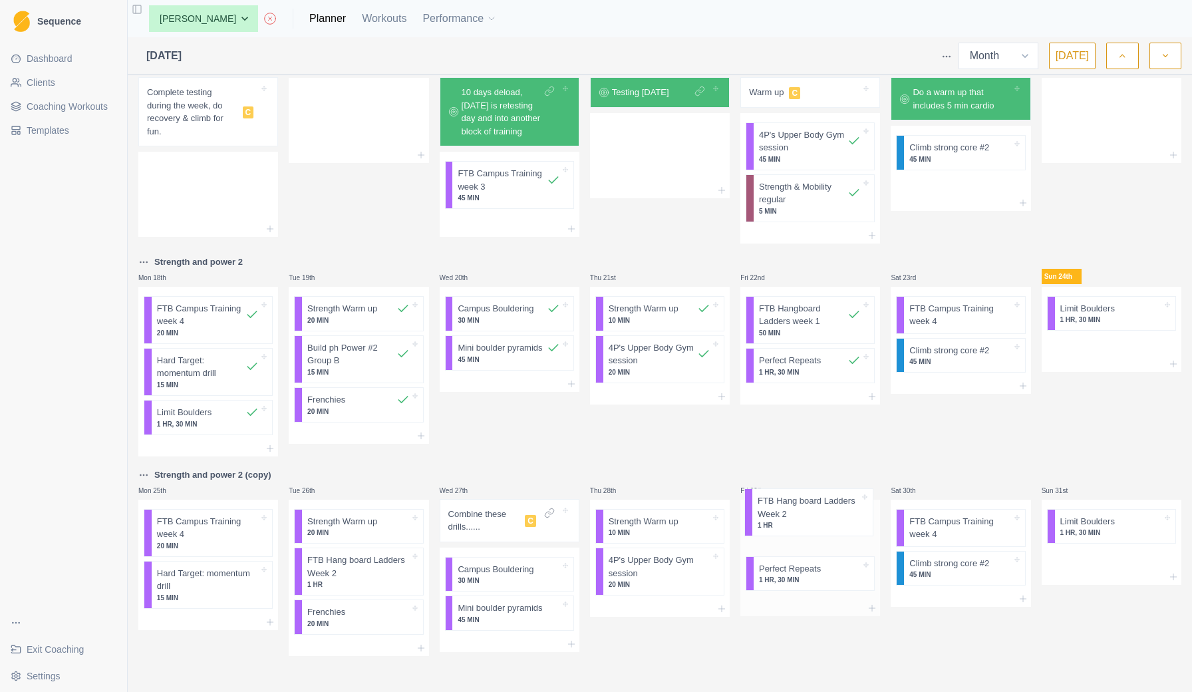
drag, startPoint x: 795, startPoint y: 577, endPoint x: 794, endPoint y: 513, distance: 63.9
click at [794, 513] on div "Perfect Repeats 1 HR, 30 MIN FTB Hang board Ladders Week 2 1 HR" at bounding box center [810, 550] width 140 height 101
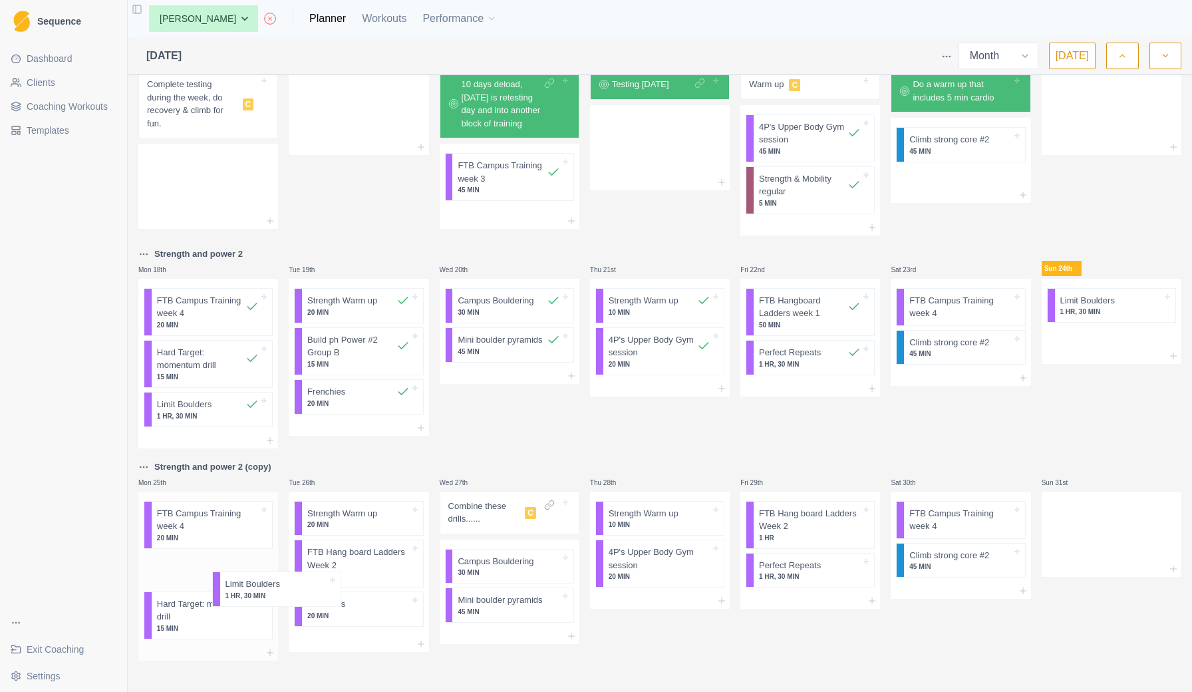
scroll to position [487, 0]
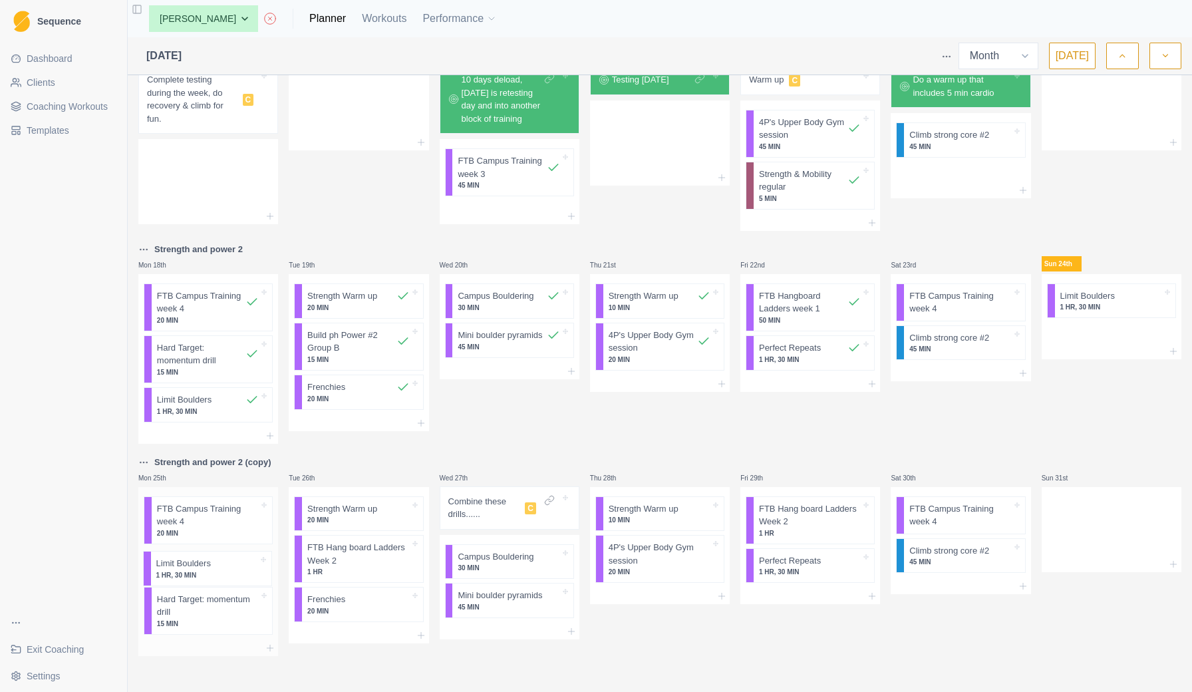
drag, startPoint x: 1093, startPoint y: 529, endPoint x: 184, endPoint y: 571, distance: 909.5
click at [184, 571] on div "2 wk Endurance training block Mon 28th Crag day and travel home C Strength & Mo…" at bounding box center [659, 125] width 1043 height 1062
click at [188, 611] on p "Hard Target: momentum drill" at bounding box center [208, 606] width 102 height 26
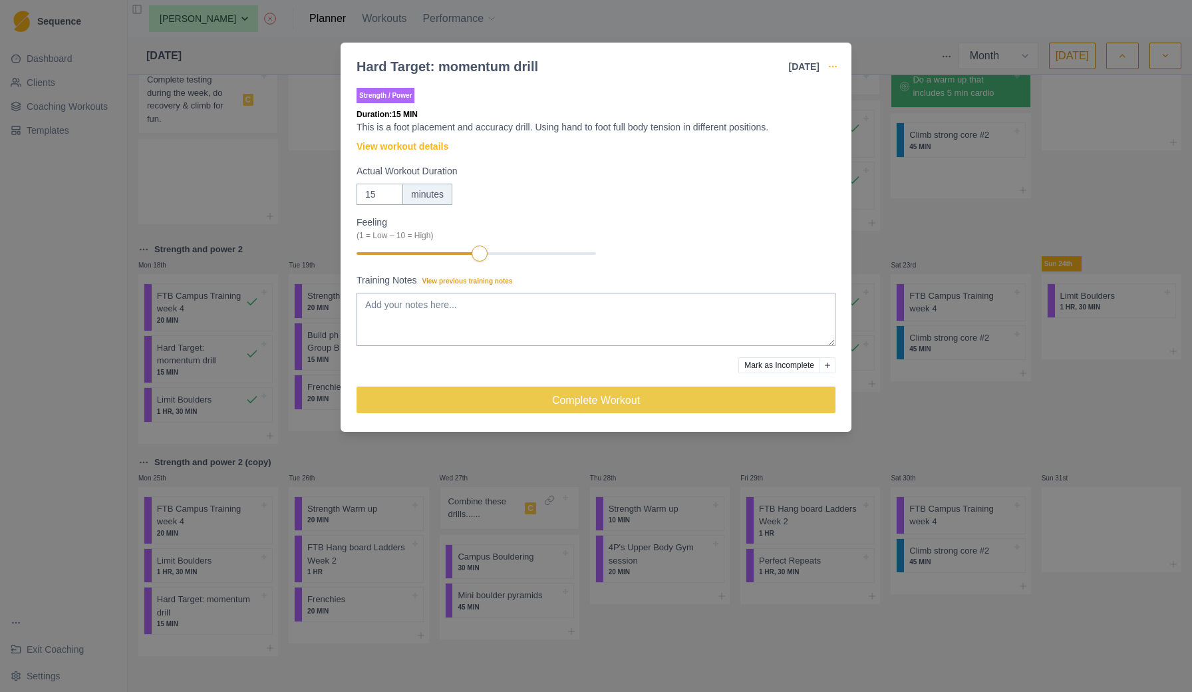
click at [831, 66] on icon "button" at bounding box center [832, 66] width 11 height 11
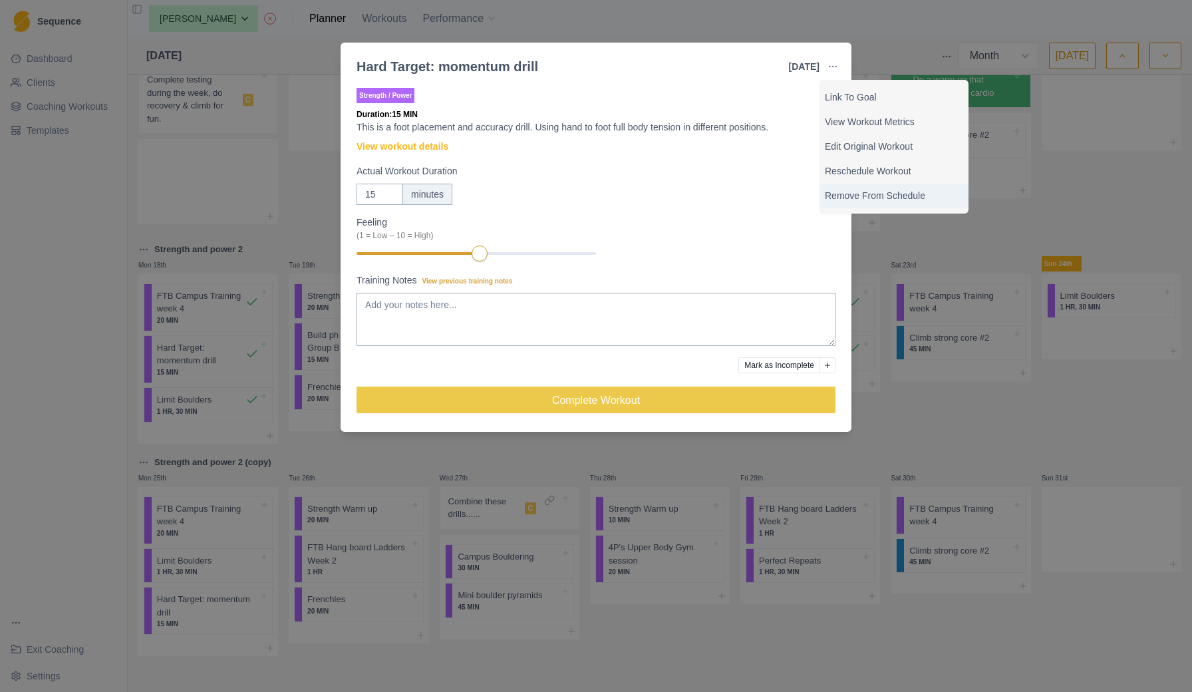
click at [840, 192] on p "Remove From Schedule" at bounding box center [894, 196] width 138 height 14
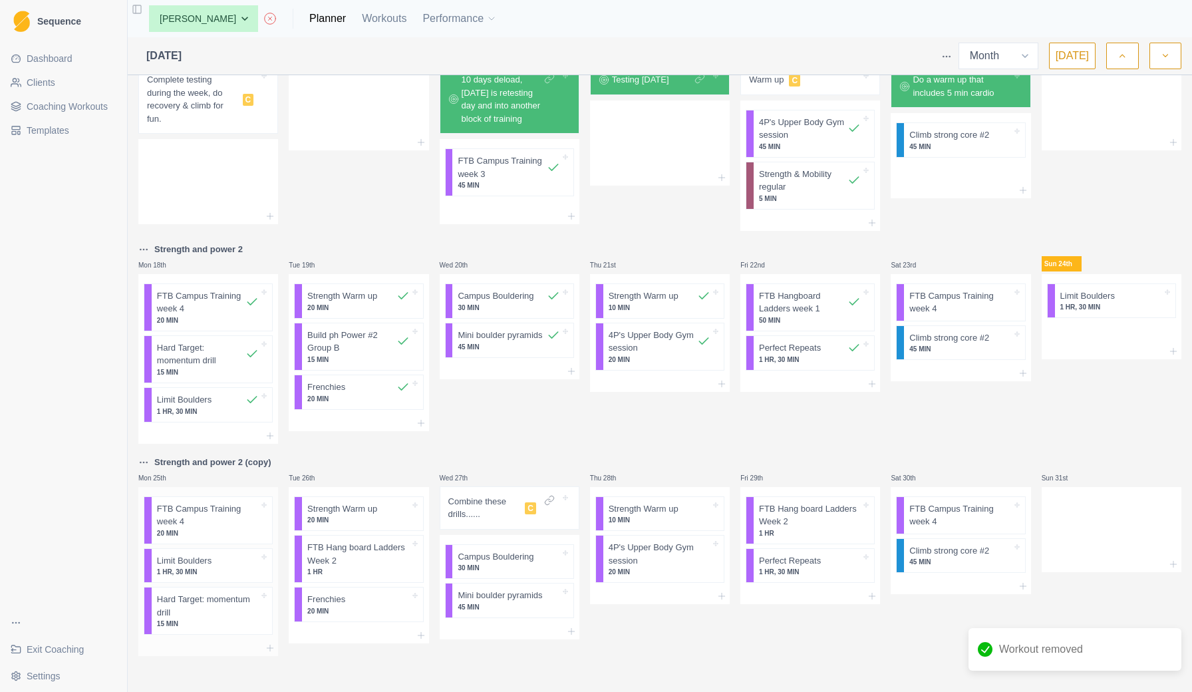
scroll to position [474, 0]
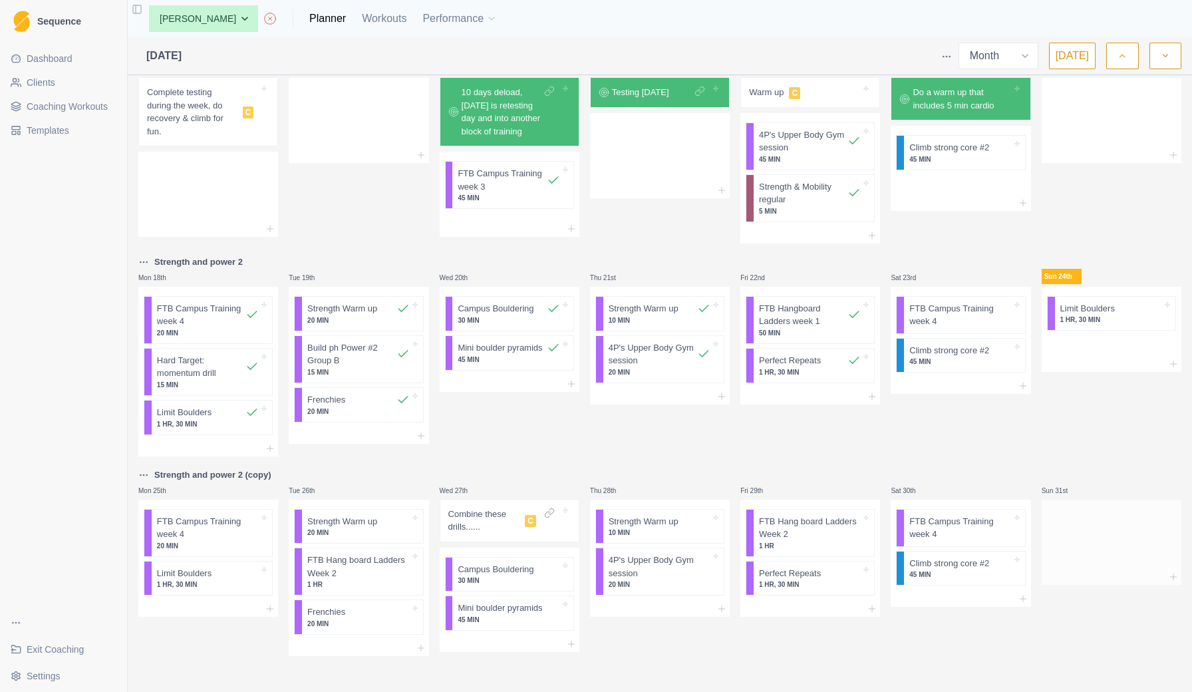
click at [1082, 532] on div at bounding box center [1112, 539] width 140 height 59
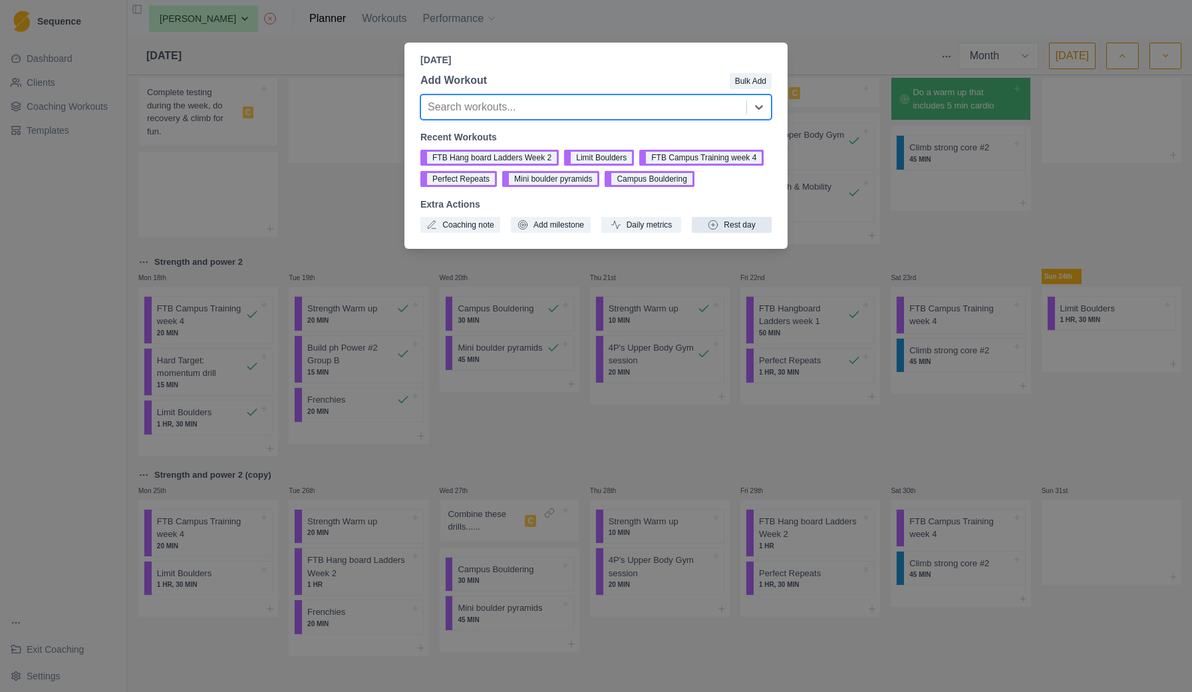
click at [727, 233] on button "Rest day" at bounding box center [732, 225] width 80 height 16
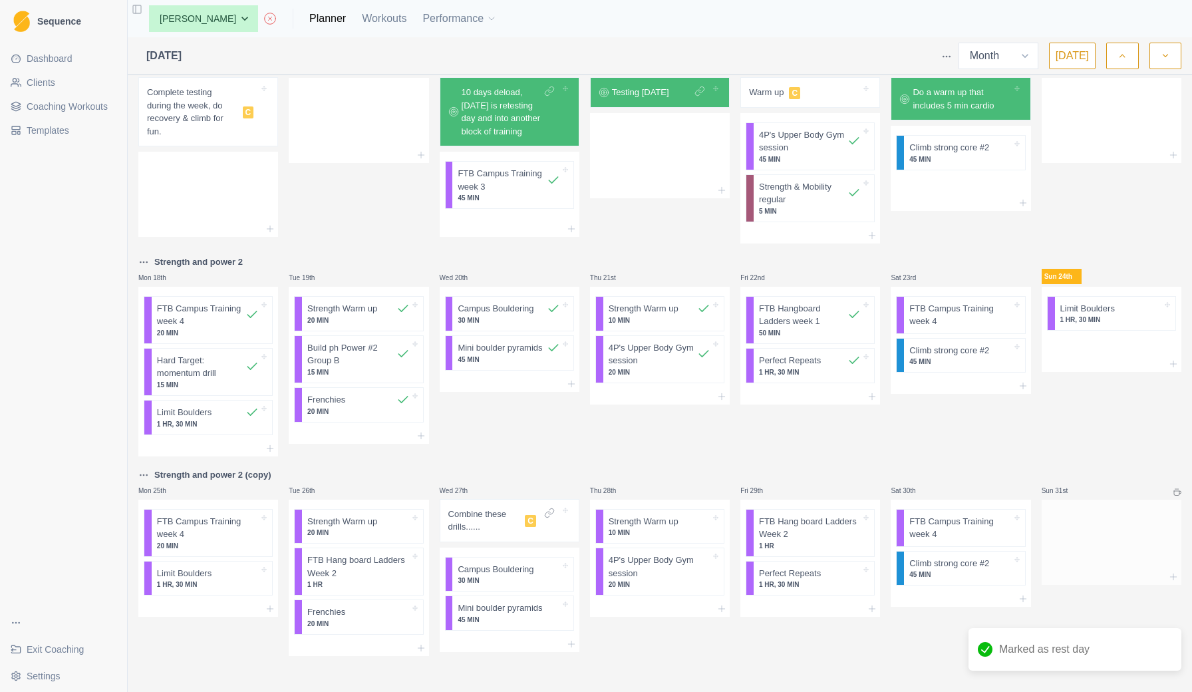
click at [1063, 529] on div at bounding box center [1112, 539] width 140 height 59
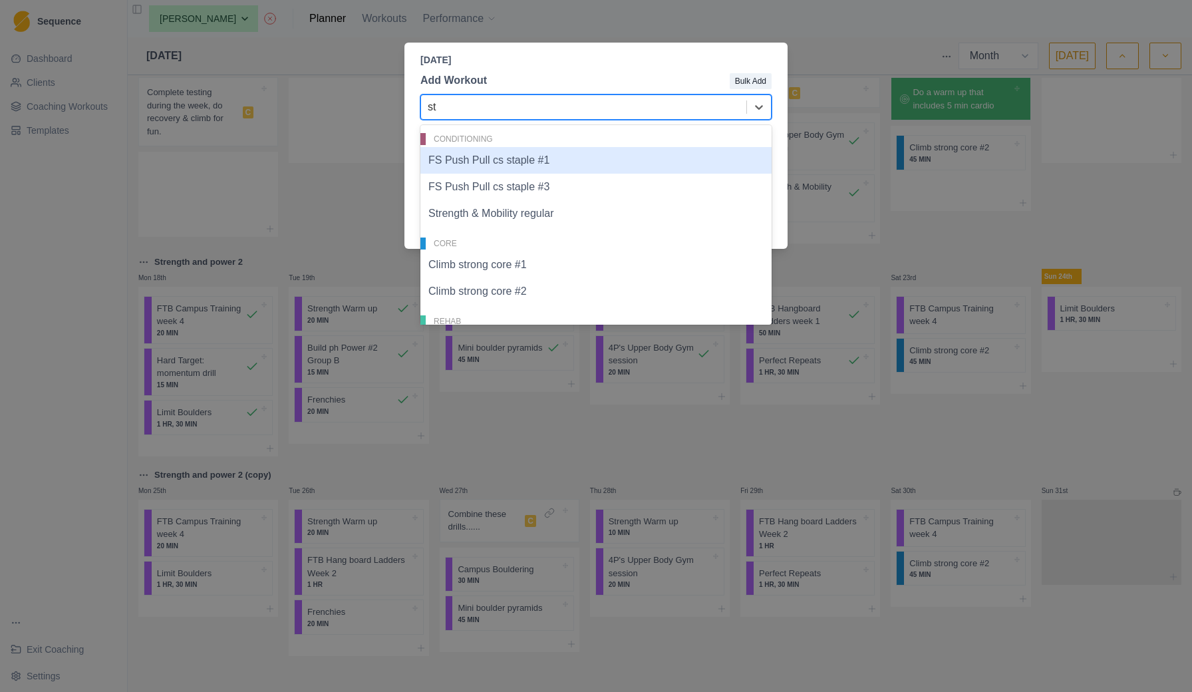
type input "str"
click at [544, 160] on div "Strength & Mobility regular" at bounding box center [595, 160] width 351 height 27
